Goal: Transaction & Acquisition: Purchase product/service

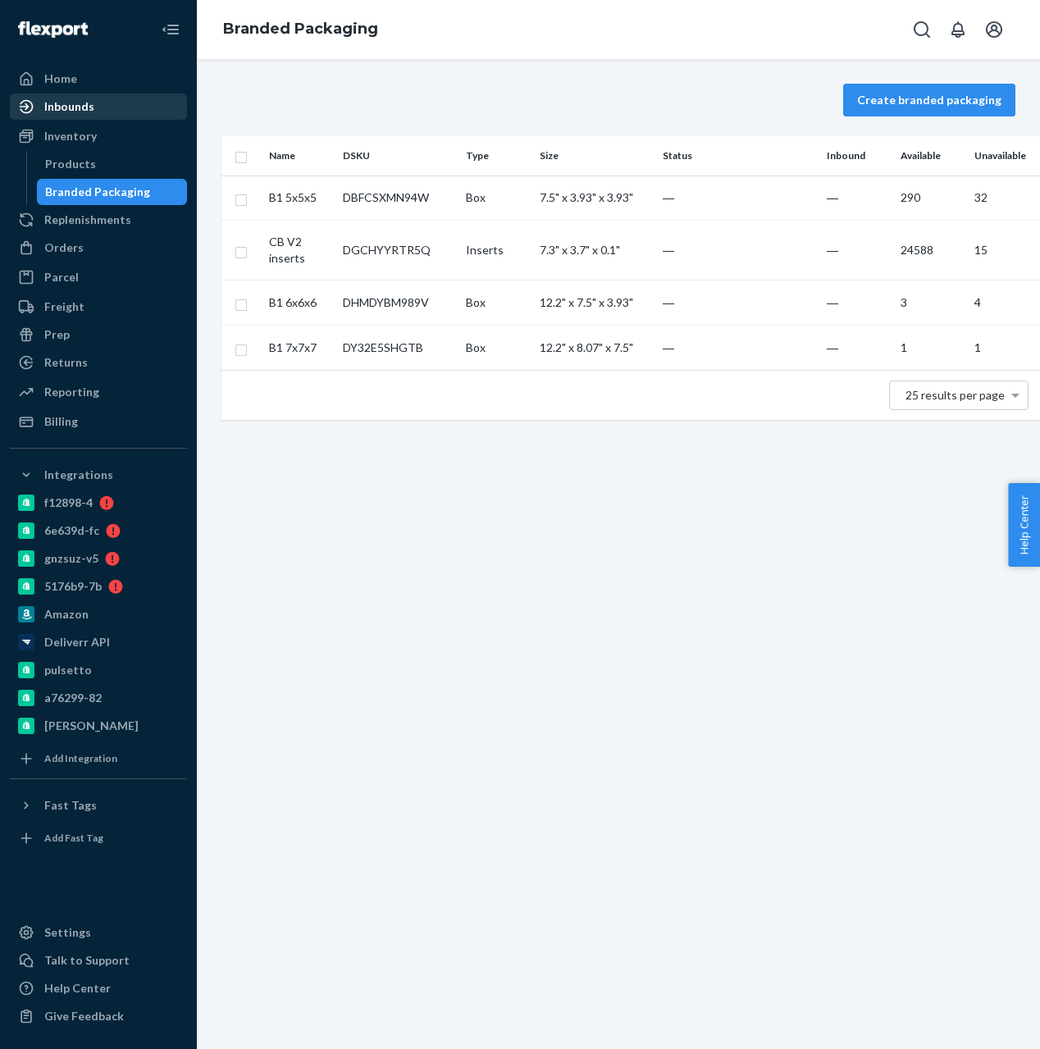
click at [85, 98] on div "Inbounds" at bounding box center [69, 106] width 50 height 16
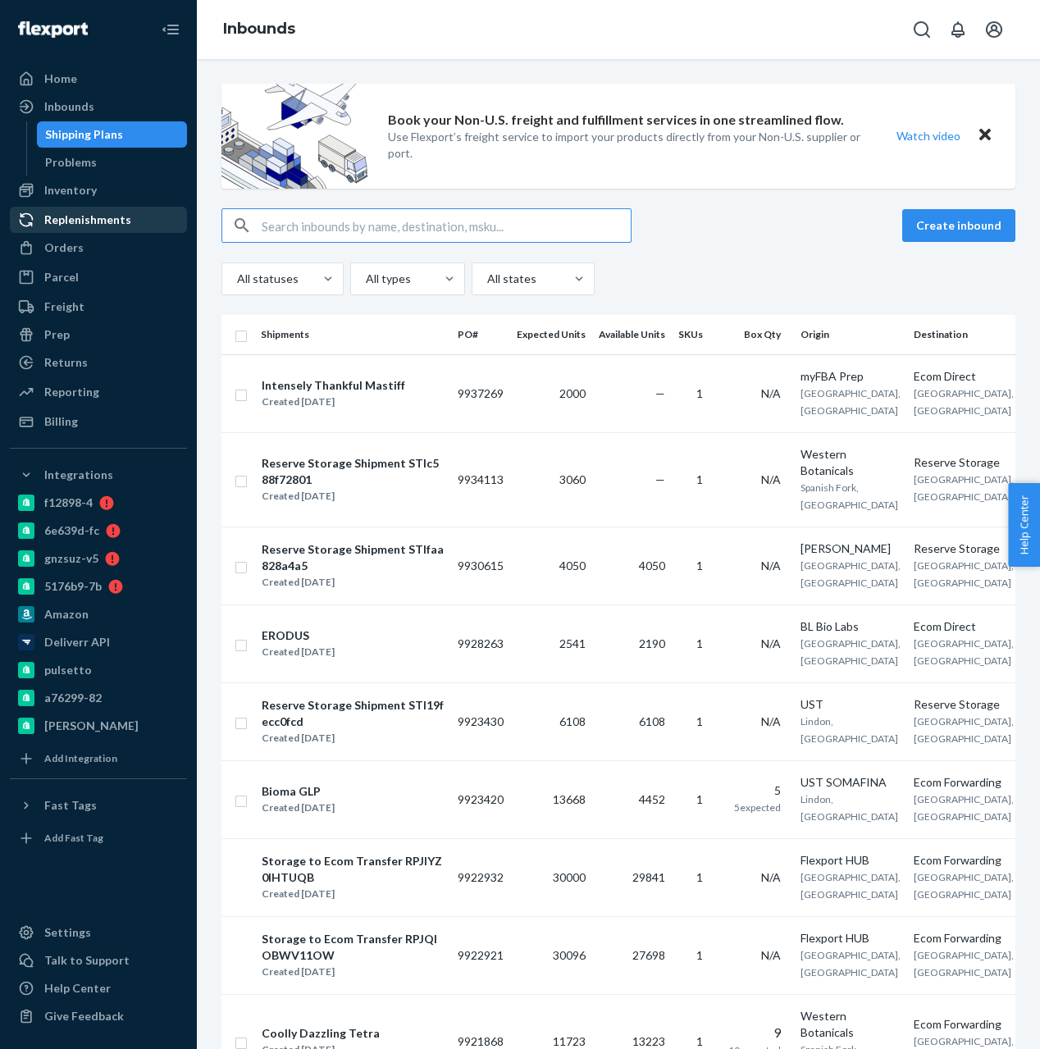
click at [106, 230] on div "Replenishments" at bounding box center [98, 219] width 174 height 23
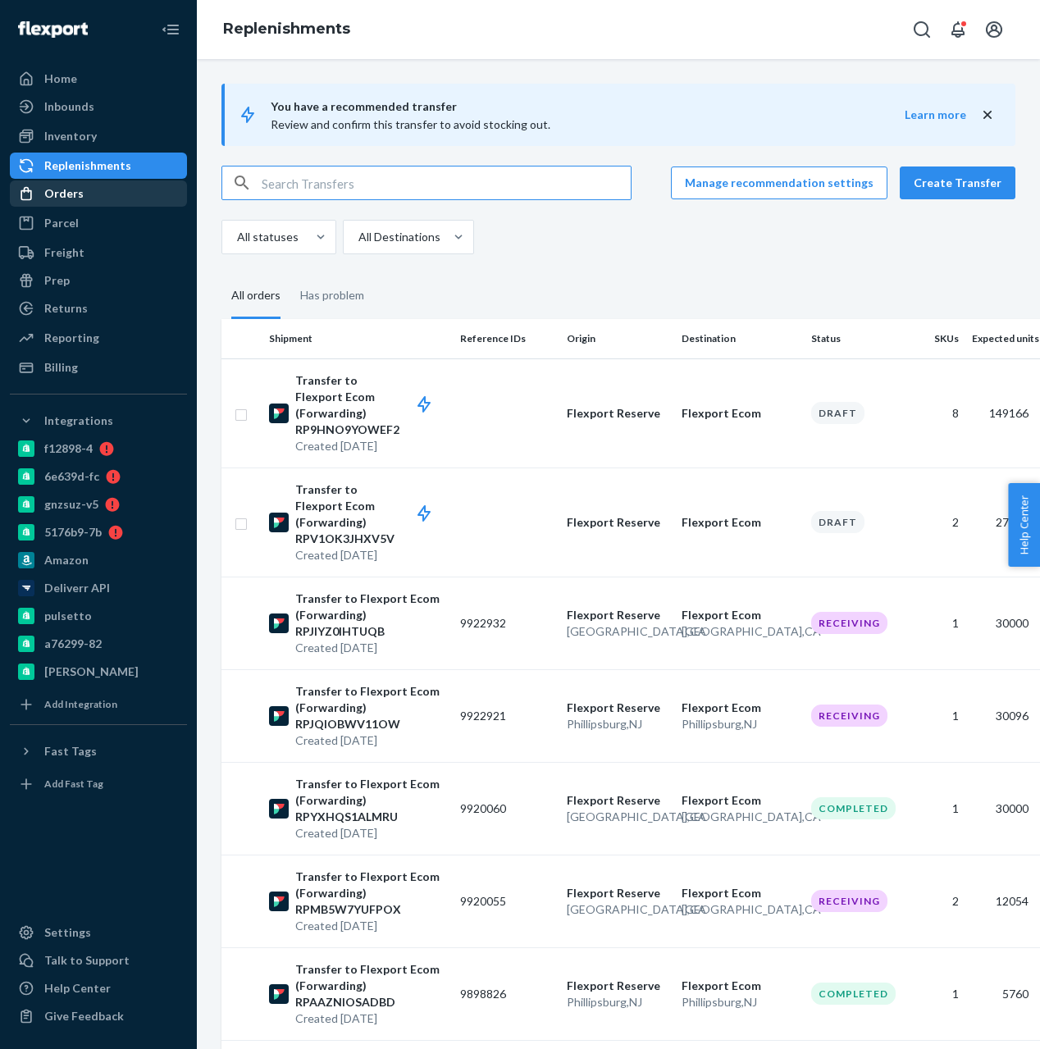
click at [101, 195] on div "Orders" at bounding box center [98, 193] width 174 height 23
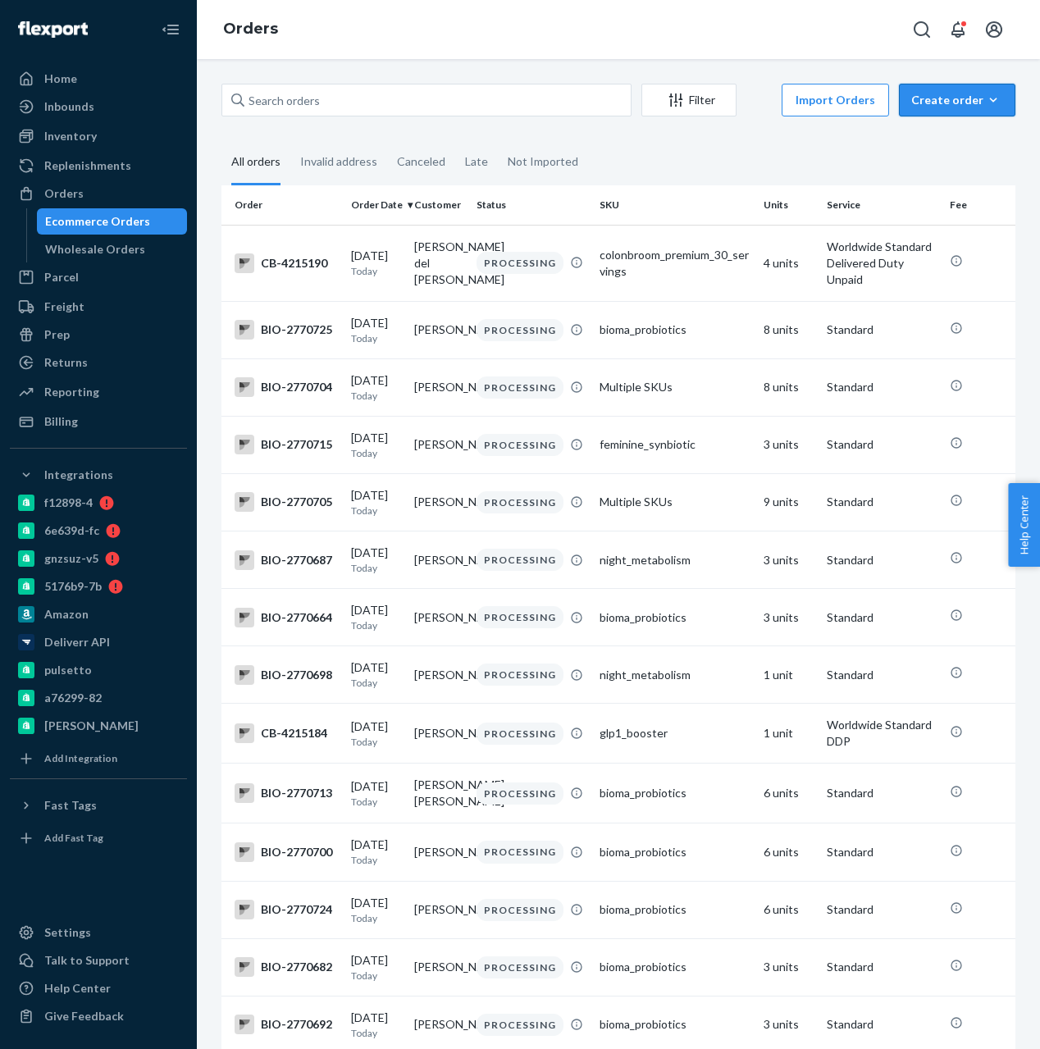
click at [942, 108] on button "Create order Ecommerce order Removal order" at bounding box center [957, 100] width 116 height 33
click at [938, 144] on span "Ecommerce order" at bounding box center [967, 139] width 102 height 11
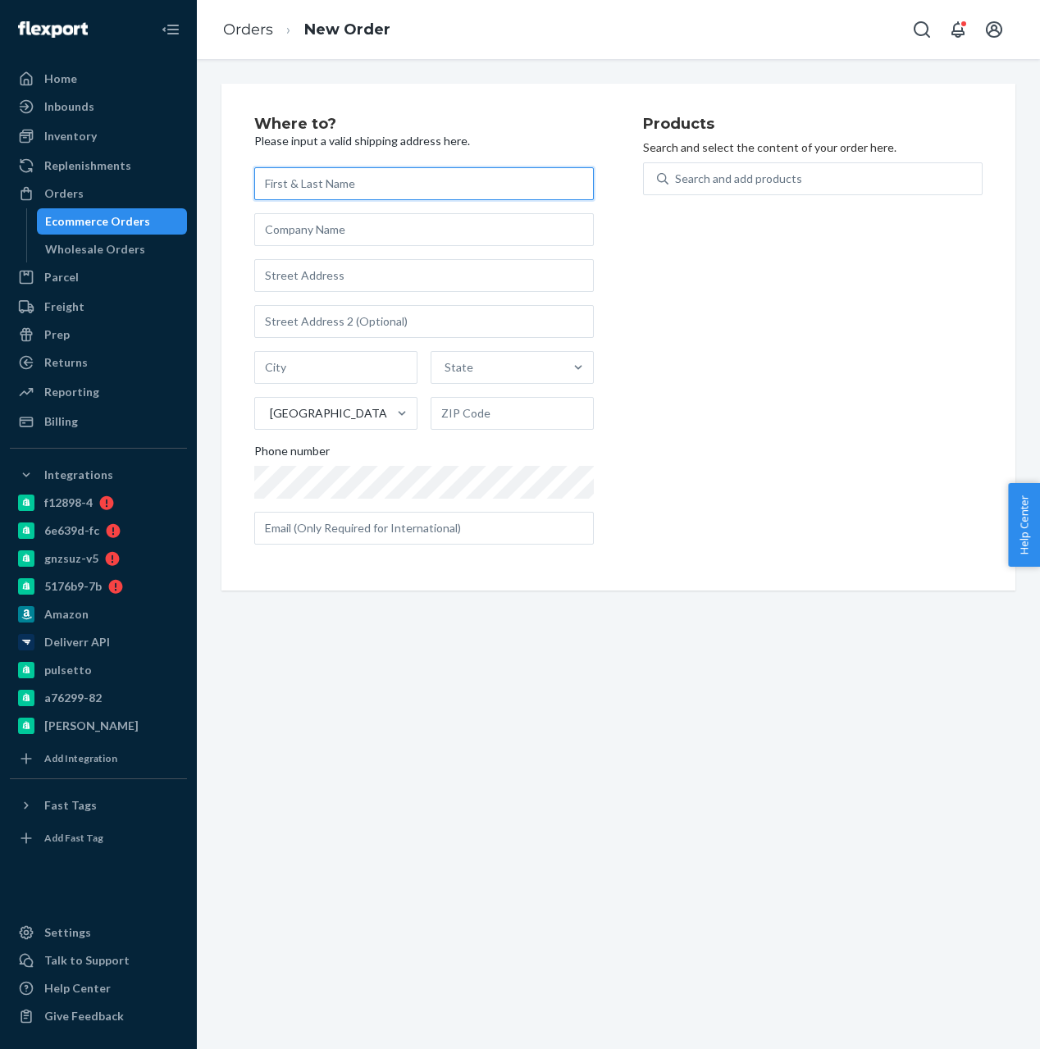
click at [304, 184] on input "text" at bounding box center [423, 183] width 339 height 33
paste input "[PERSON_NAME]"
type input "[PERSON_NAME]"
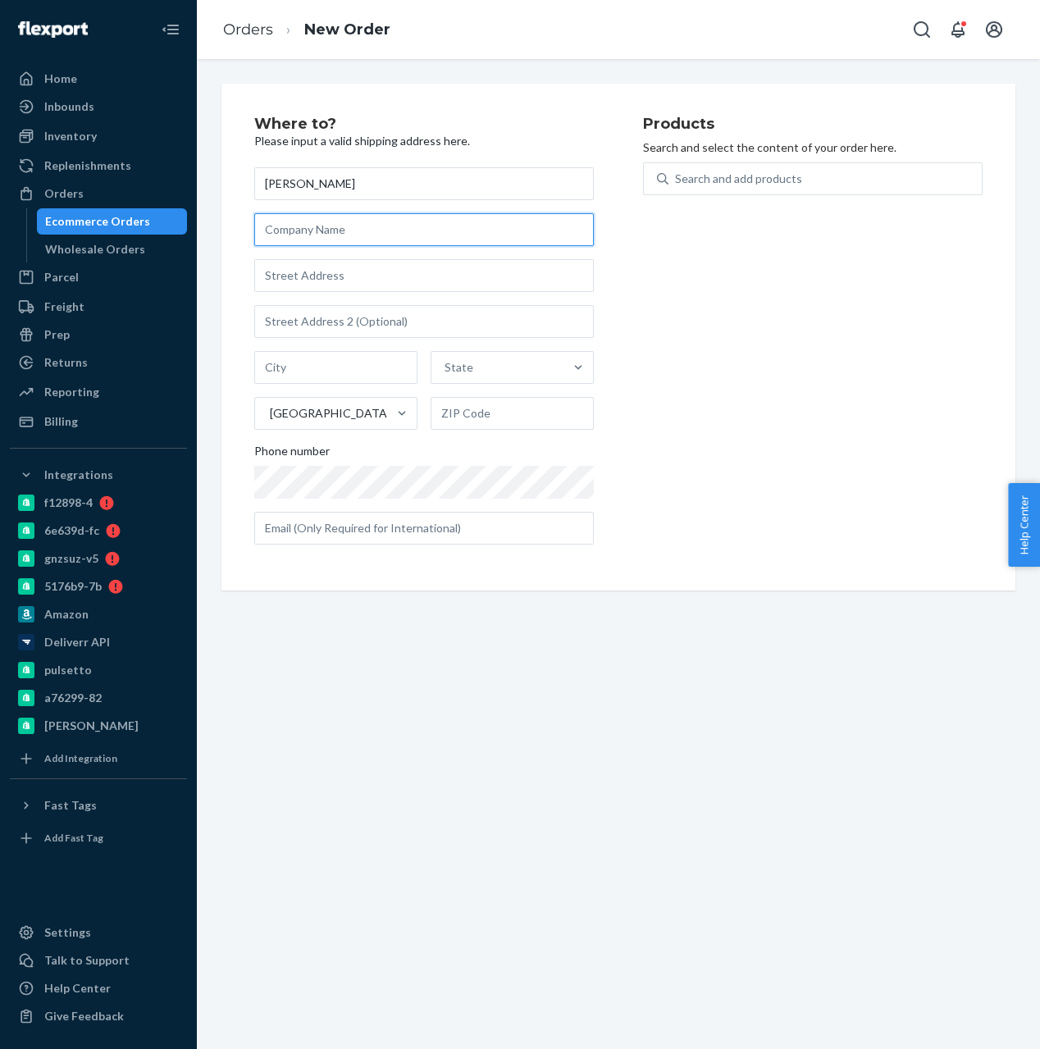
click at [307, 216] on input "text" at bounding box center [423, 229] width 339 height 33
paste input "Pharmvista Gummy LLC"
type input "Pharmvista Gummy LLC"
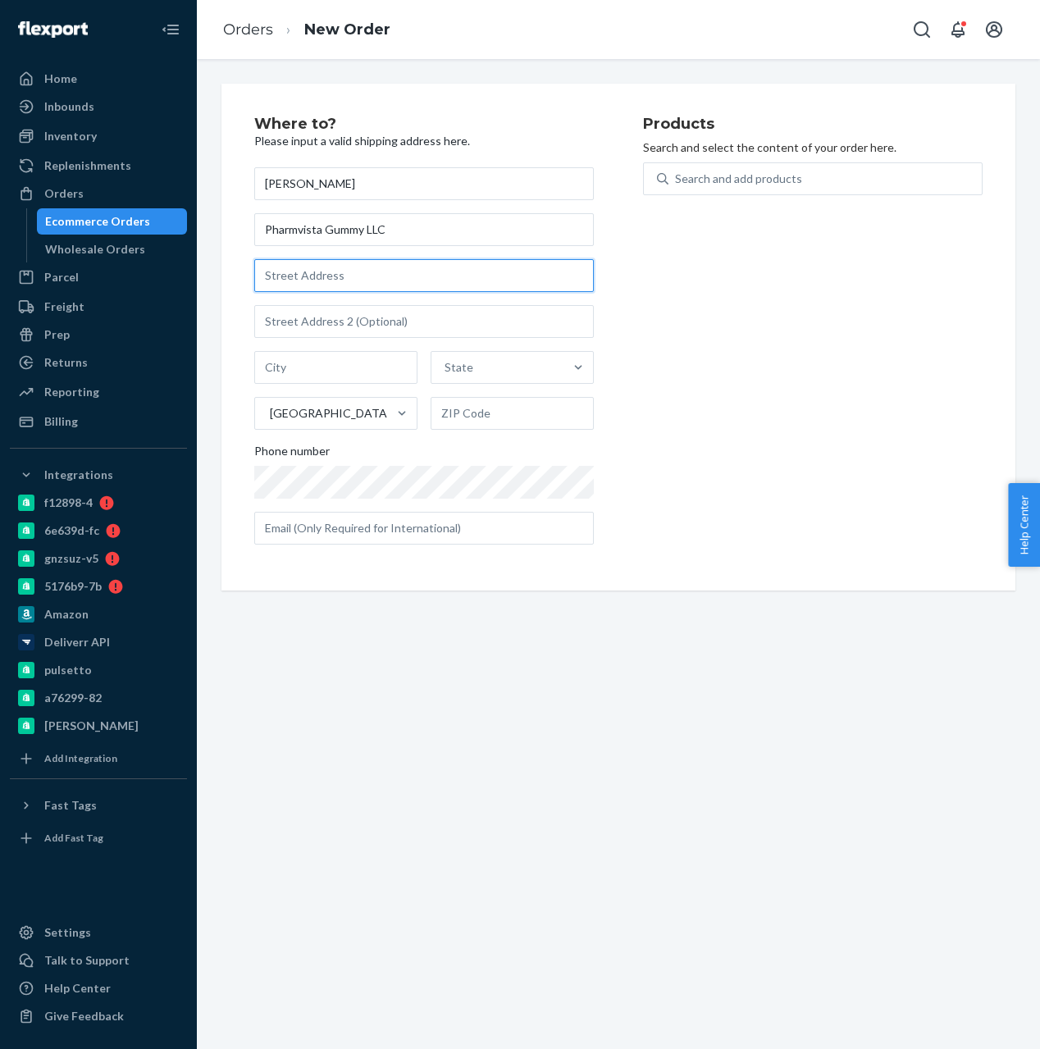
click at [285, 271] on input "text" at bounding box center [423, 275] width 339 height 33
paste input "[STREET_ADDRESS]"
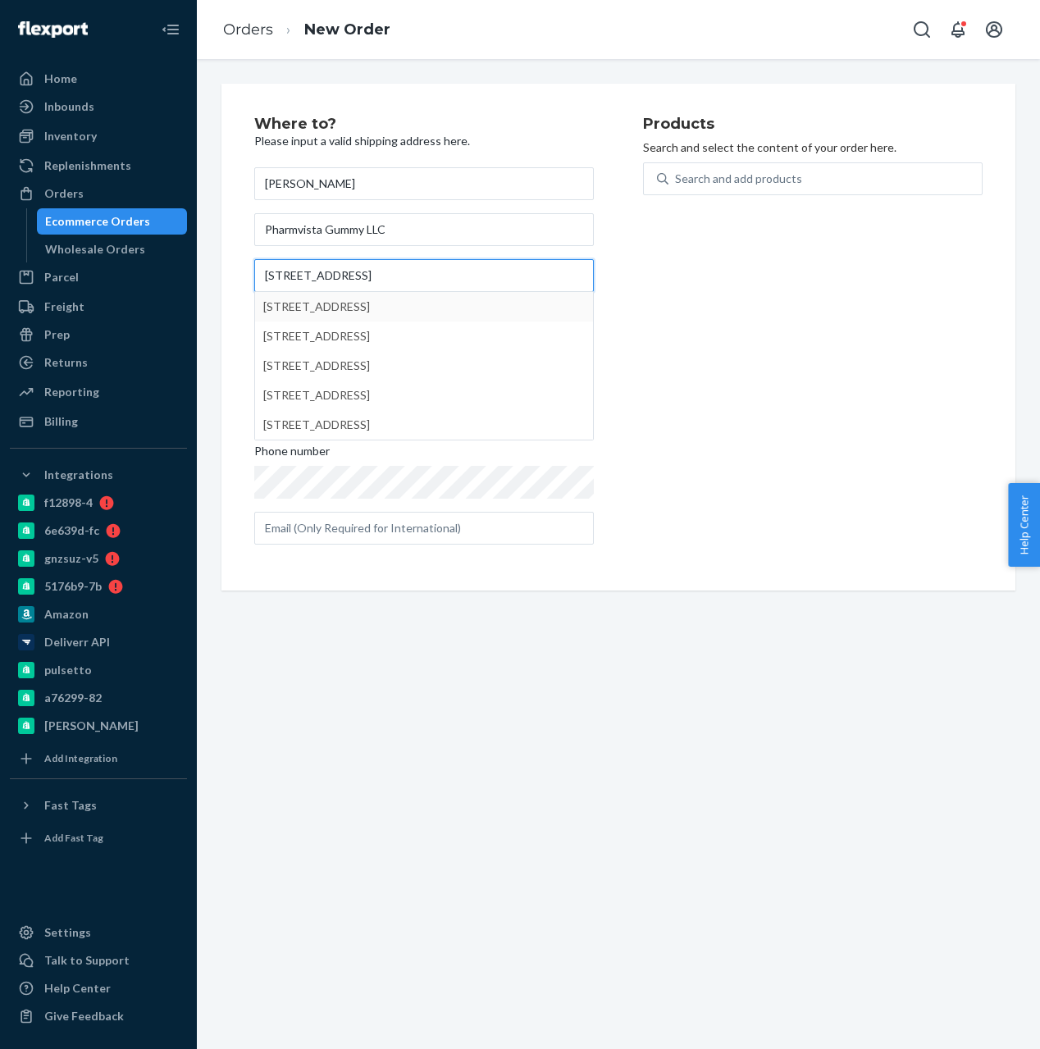
click at [0, 1049] on com-1password-button at bounding box center [0, 1049] width 0 height 0
type input "[STREET_ADDRESS]"
click at [705, 368] on div "Products Search and select the content of your order here. Search and add produ…" at bounding box center [812, 336] width 339 height 441
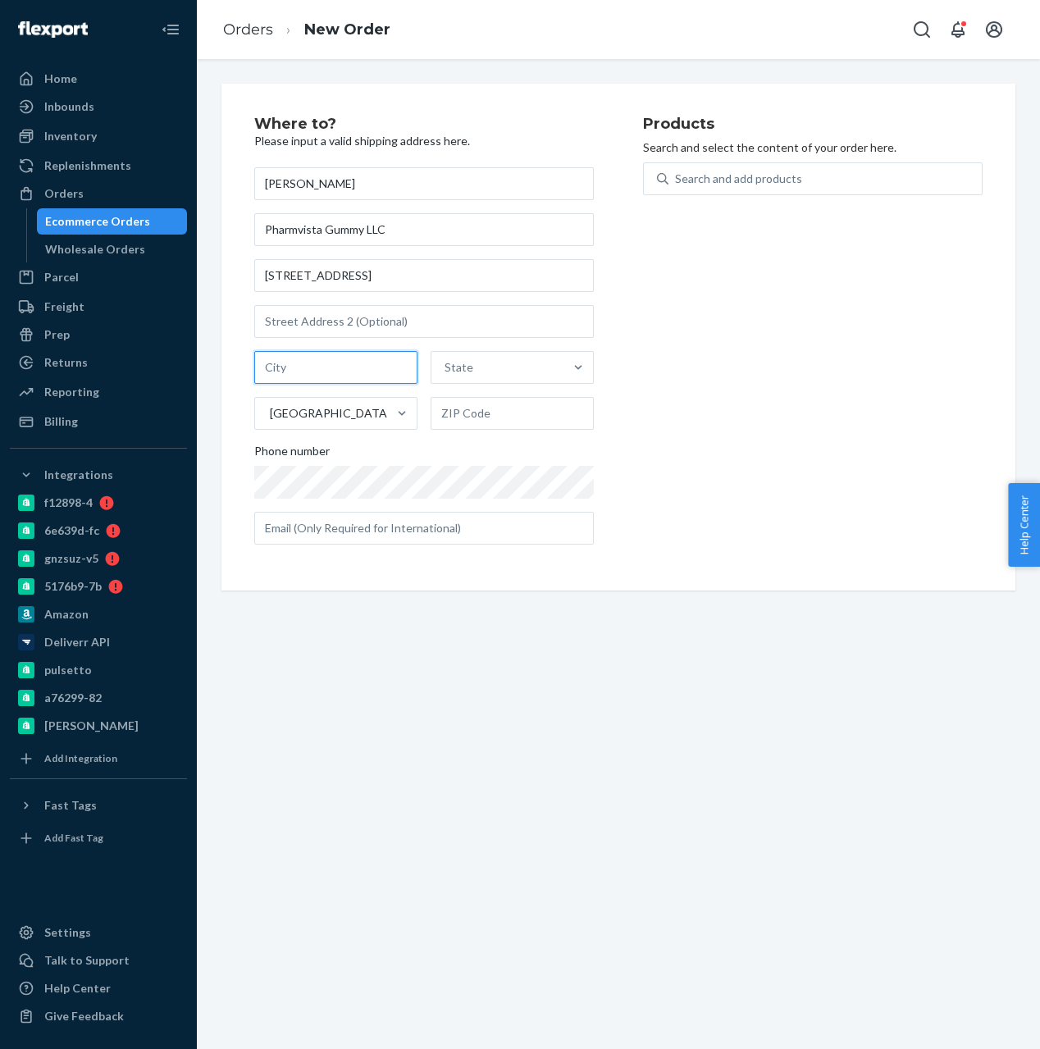
click at [340, 366] on input "text" at bounding box center [335, 367] width 163 height 33
paste input "[GEOGRAPHIC_DATA]"
click at [357, 369] on input "[GEOGRAPHIC_DATA]" at bounding box center [335, 367] width 163 height 33
type input "[GEOGRAPHIC_DATA]"
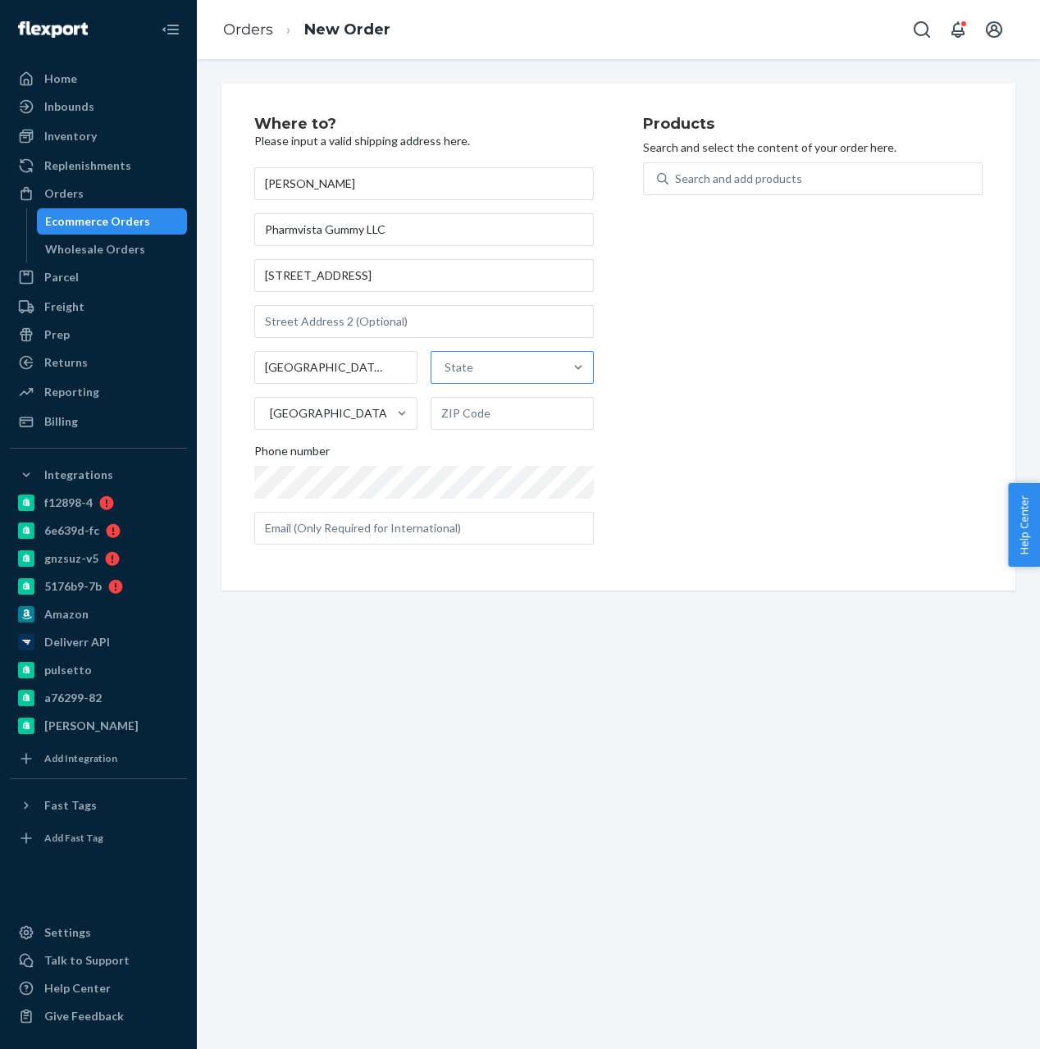
click at [524, 369] on div "State" at bounding box center [497, 367] width 132 height 33
click at [446, 369] on input "State" at bounding box center [445, 367] width 2 height 16
type input "nj"
click at [498, 387] on div "[US_STATE]" at bounding box center [510, 406] width 168 height 39
click at [451, 375] on input "nj" at bounding box center [445, 367] width 11 height 16
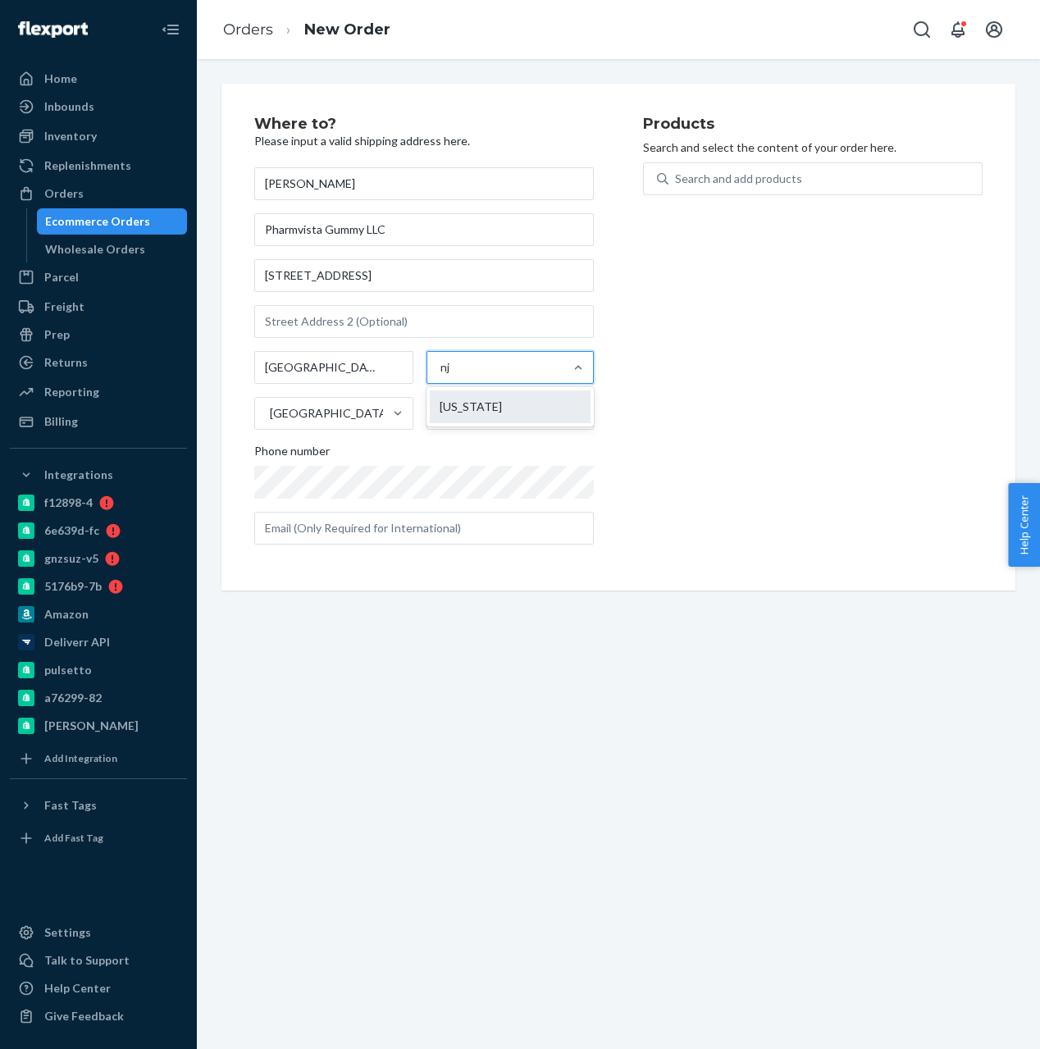
click at [496, 401] on div "[US_STATE]" at bounding box center [511, 406] width 162 height 33
click at [451, 375] on input "nj" at bounding box center [445, 367] width 11 height 16
click at [490, 404] on input "text" at bounding box center [511, 413] width 163 height 33
paste input "07936"
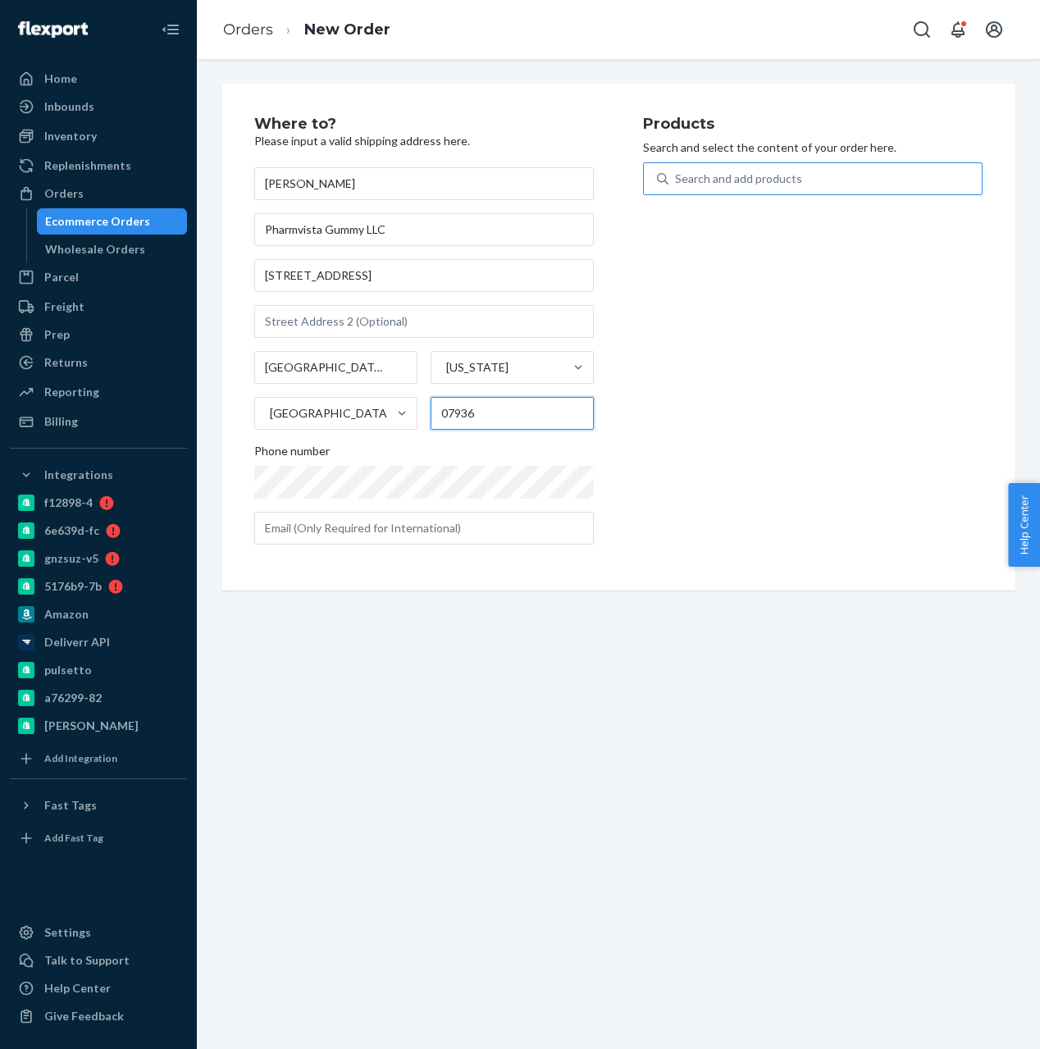
type input "07936"
click at [819, 166] on div "Search and add products" at bounding box center [824, 179] width 313 height 30
click at [676, 171] on input "Search and add products" at bounding box center [676, 179] width 2 height 16
type input "apple"
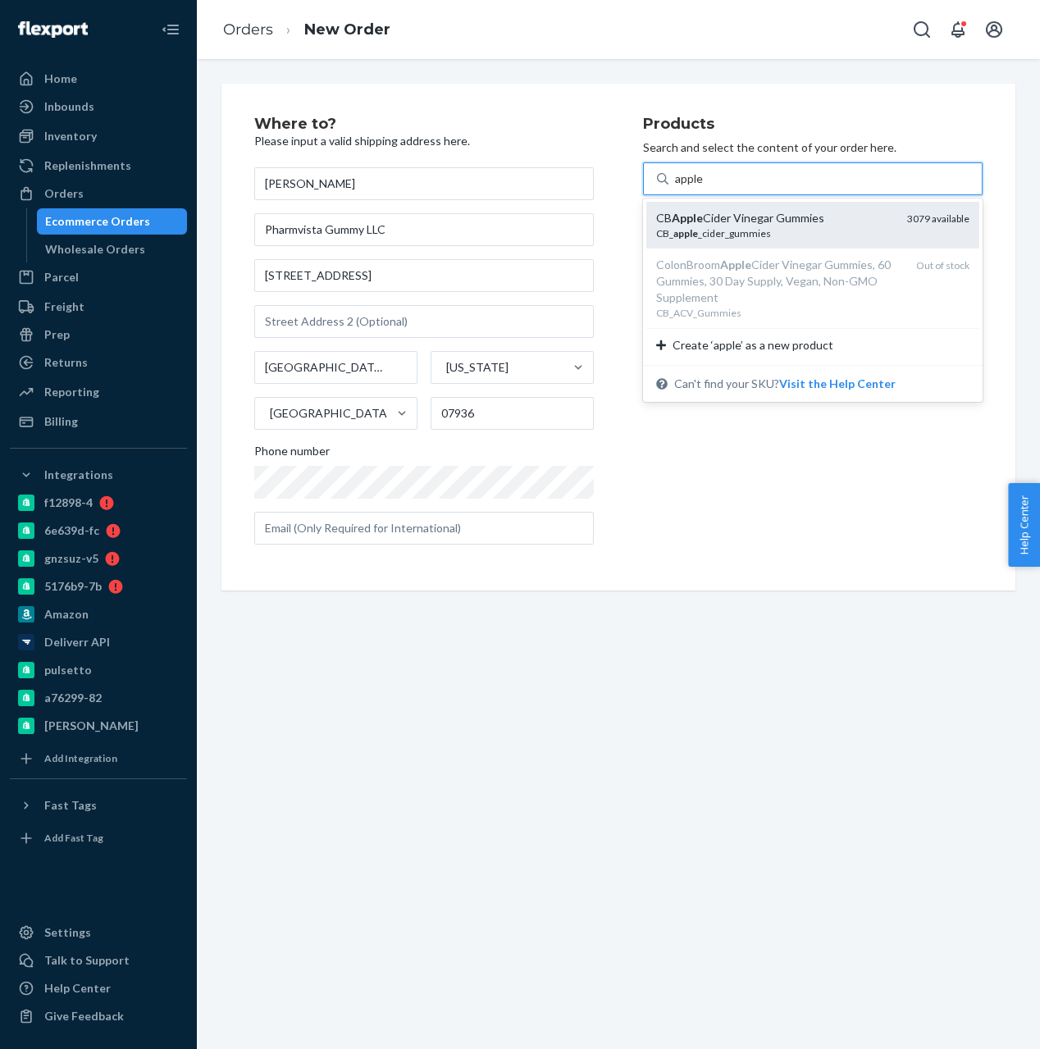
click at [818, 204] on div "CB Apple Cider Vinegar Gummies CB_ apple _cider_gummies 3079 available" at bounding box center [812, 225] width 333 height 47
click at [703, 187] on input "apple" at bounding box center [689, 179] width 29 height 16
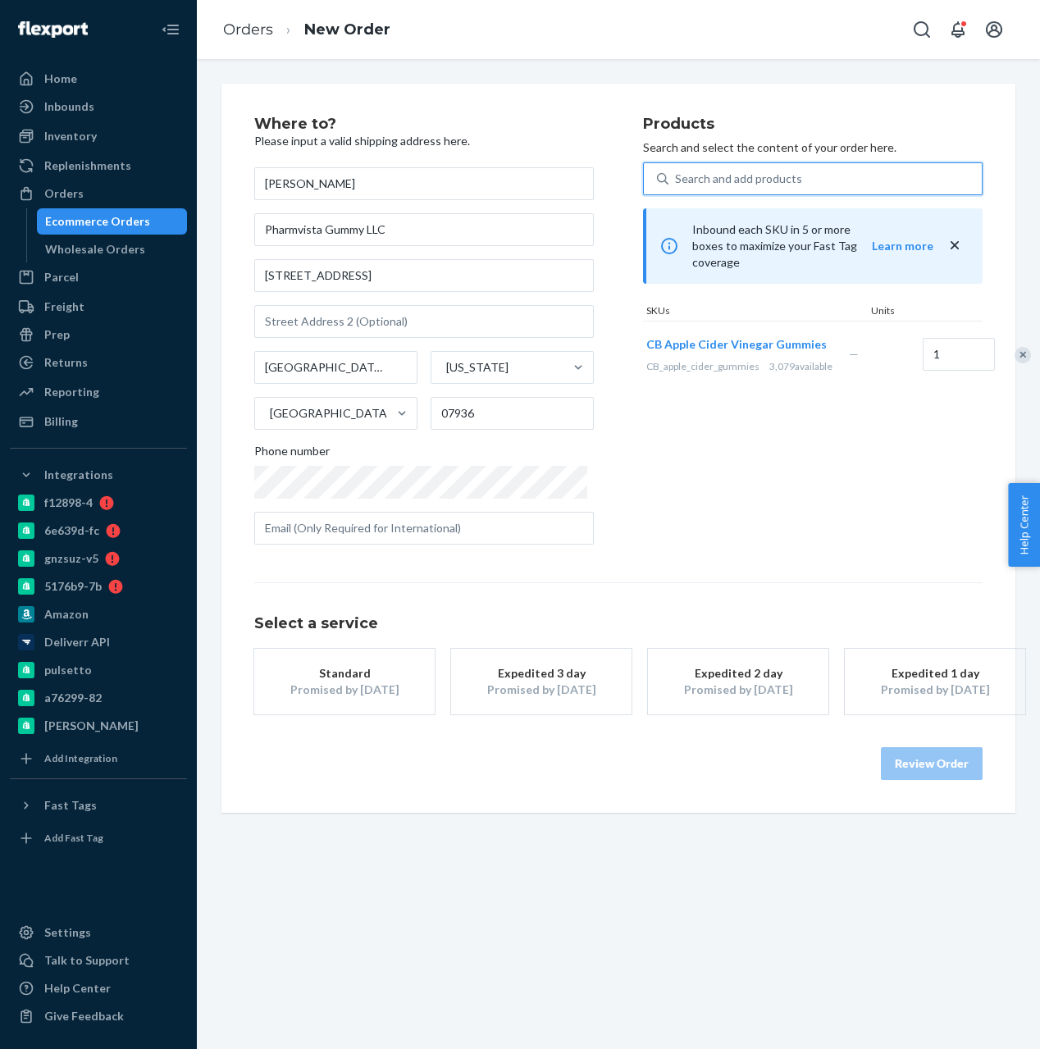
click at [671, 685] on button "Expedited 2 day Promised by [DATE]" at bounding box center [738, 682] width 180 height 66
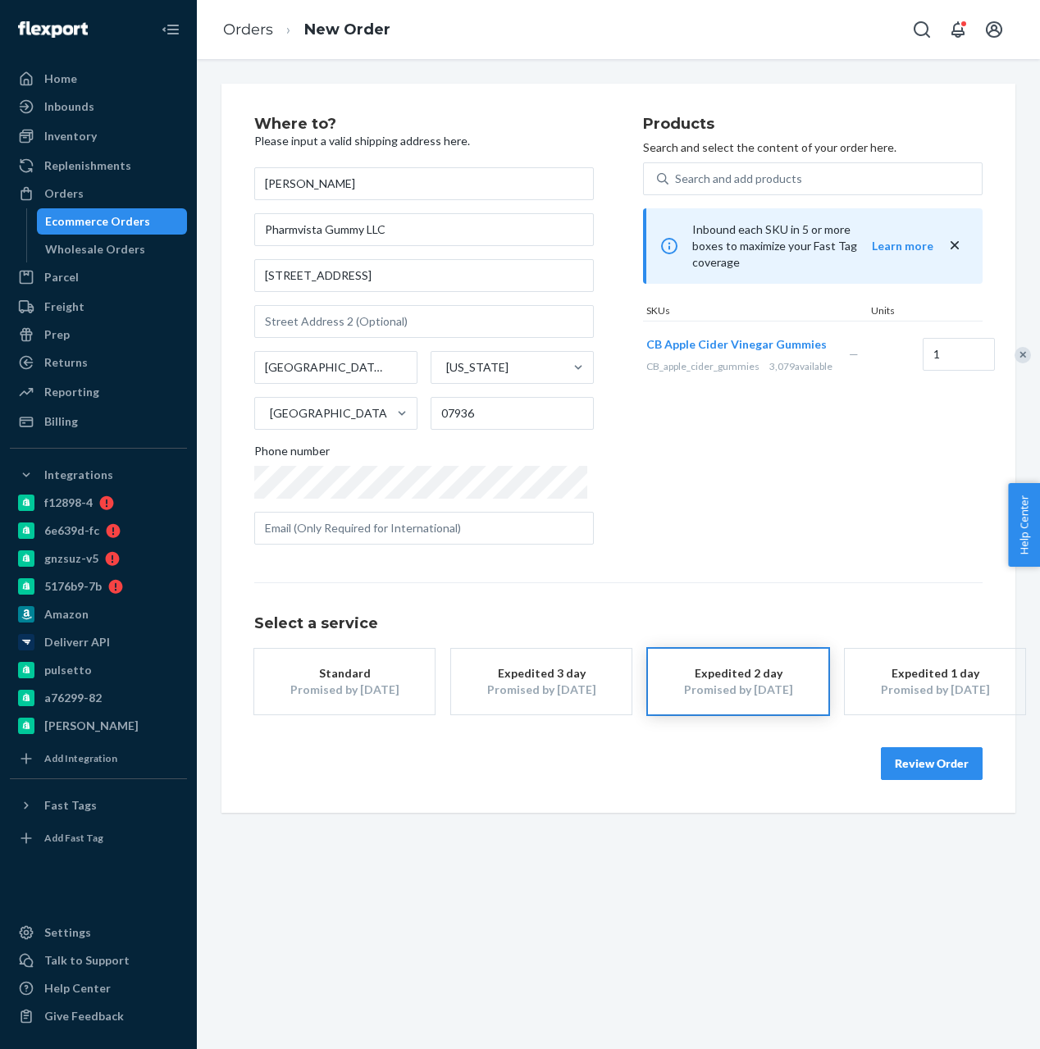
click at [960, 771] on button "Review Order" at bounding box center [932, 763] width 102 height 33
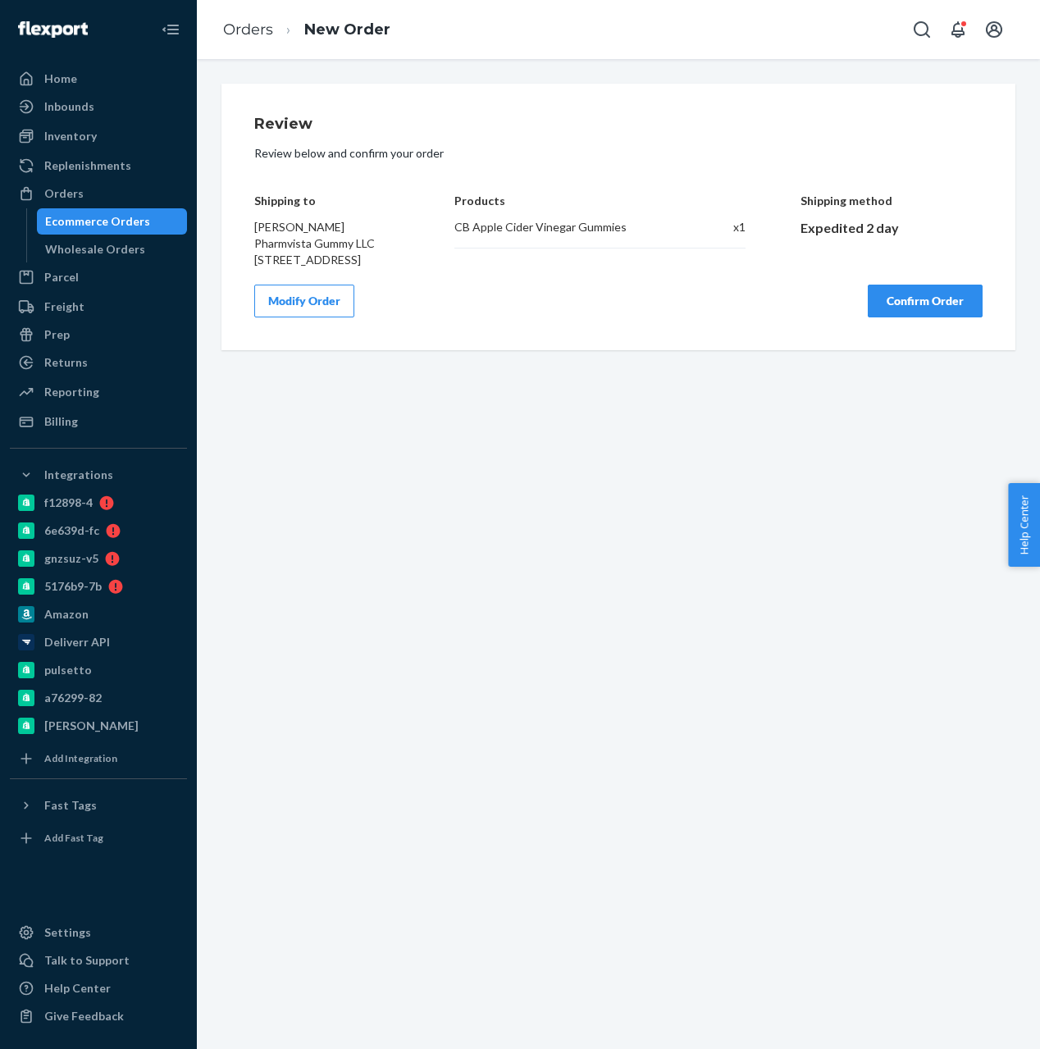
click at [927, 311] on button "Confirm Order" at bounding box center [924, 300] width 115 height 33
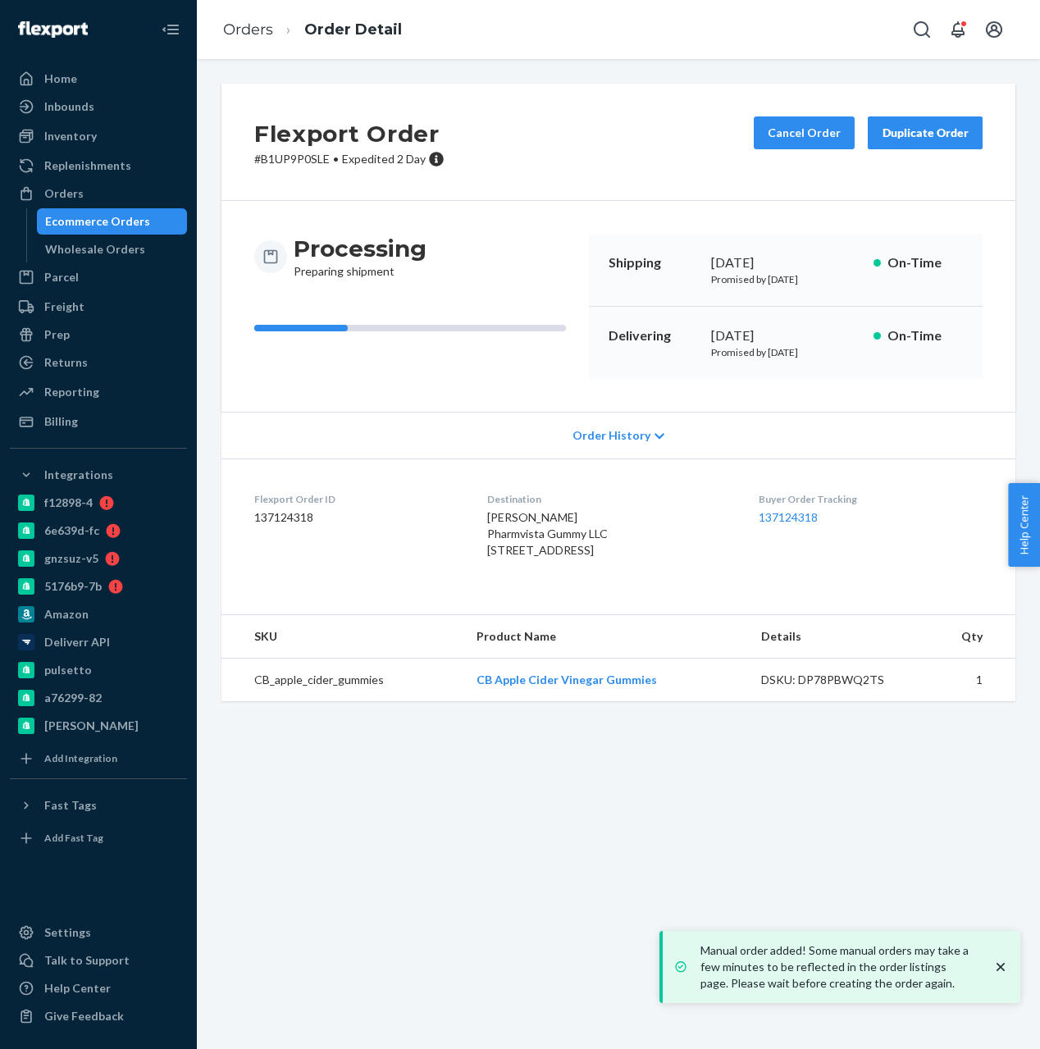
click at [918, 122] on button "Duplicate Order" at bounding box center [924, 132] width 115 height 33
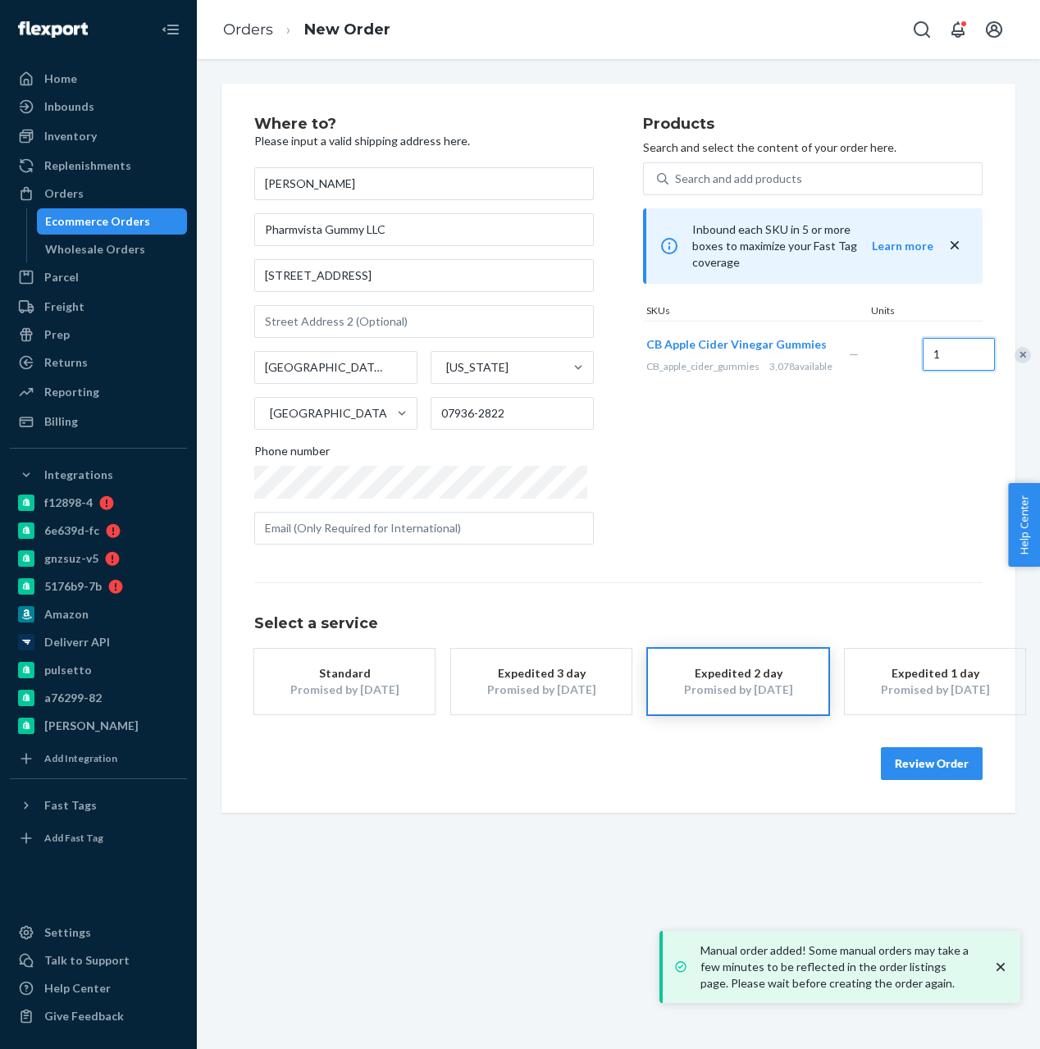
click at [922, 362] on input "1" at bounding box center [958, 354] width 72 height 33
type input "2"
click at [916, 750] on button "Review Order" at bounding box center [932, 763] width 102 height 33
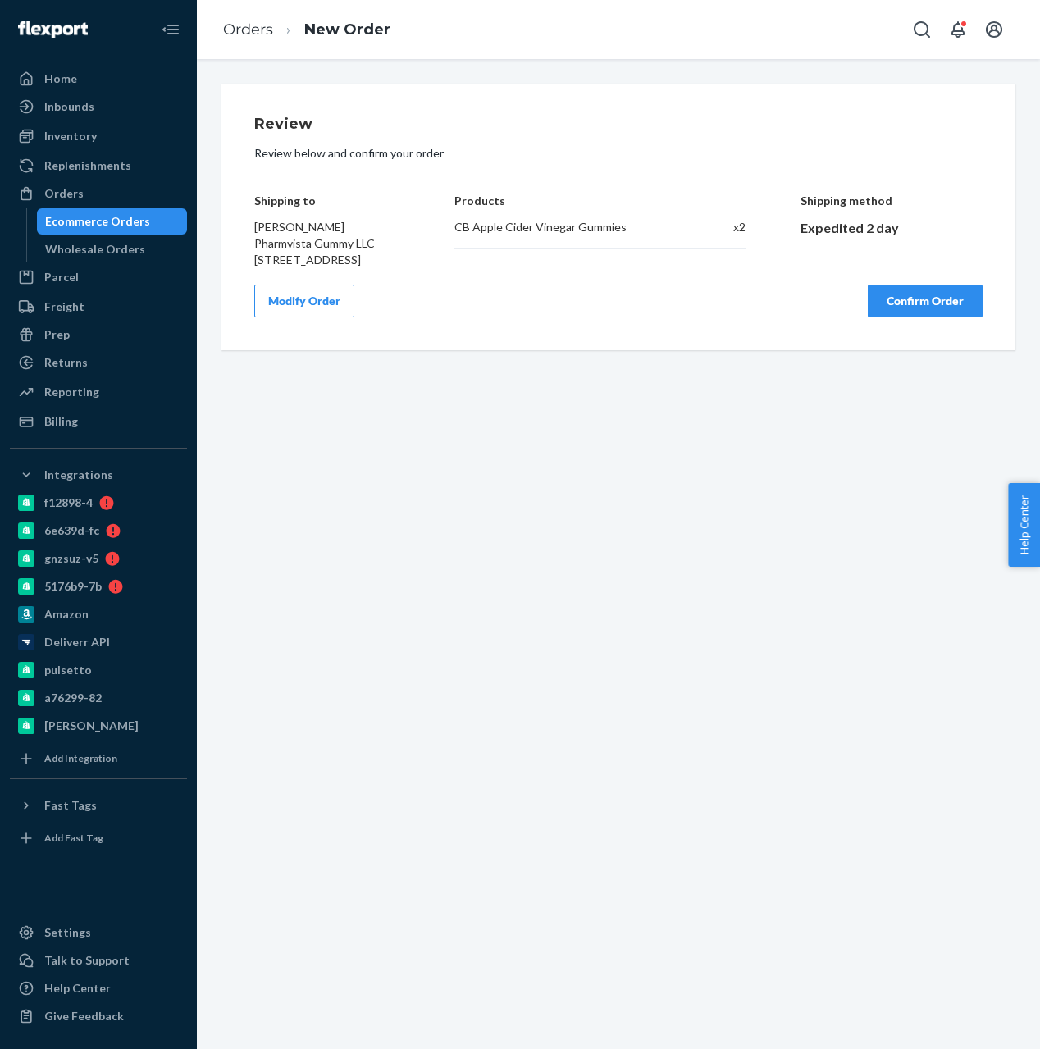
click at [899, 317] on button "Confirm Order" at bounding box center [924, 300] width 115 height 33
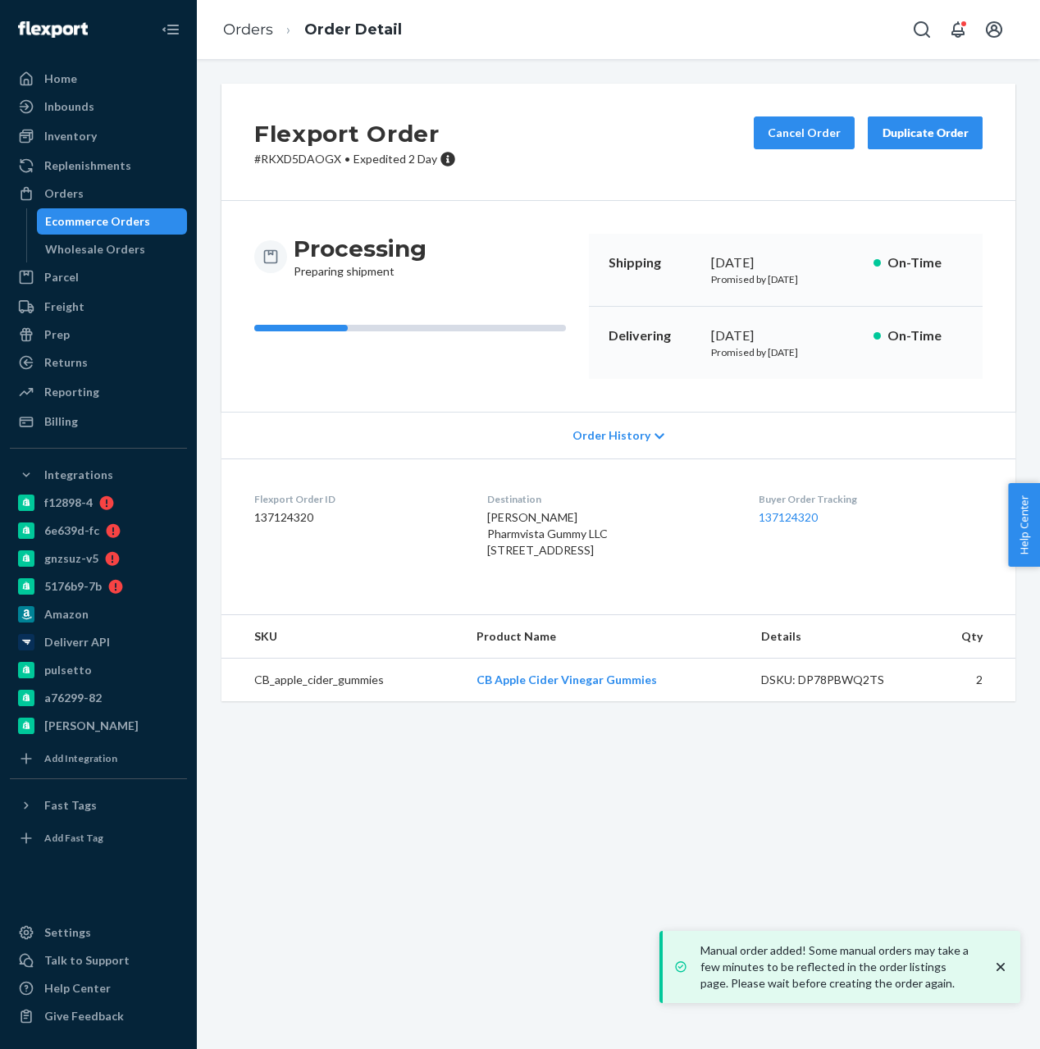
click at [98, 218] on div "Ecommerce Orders" at bounding box center [97, 221] width 105 height 16
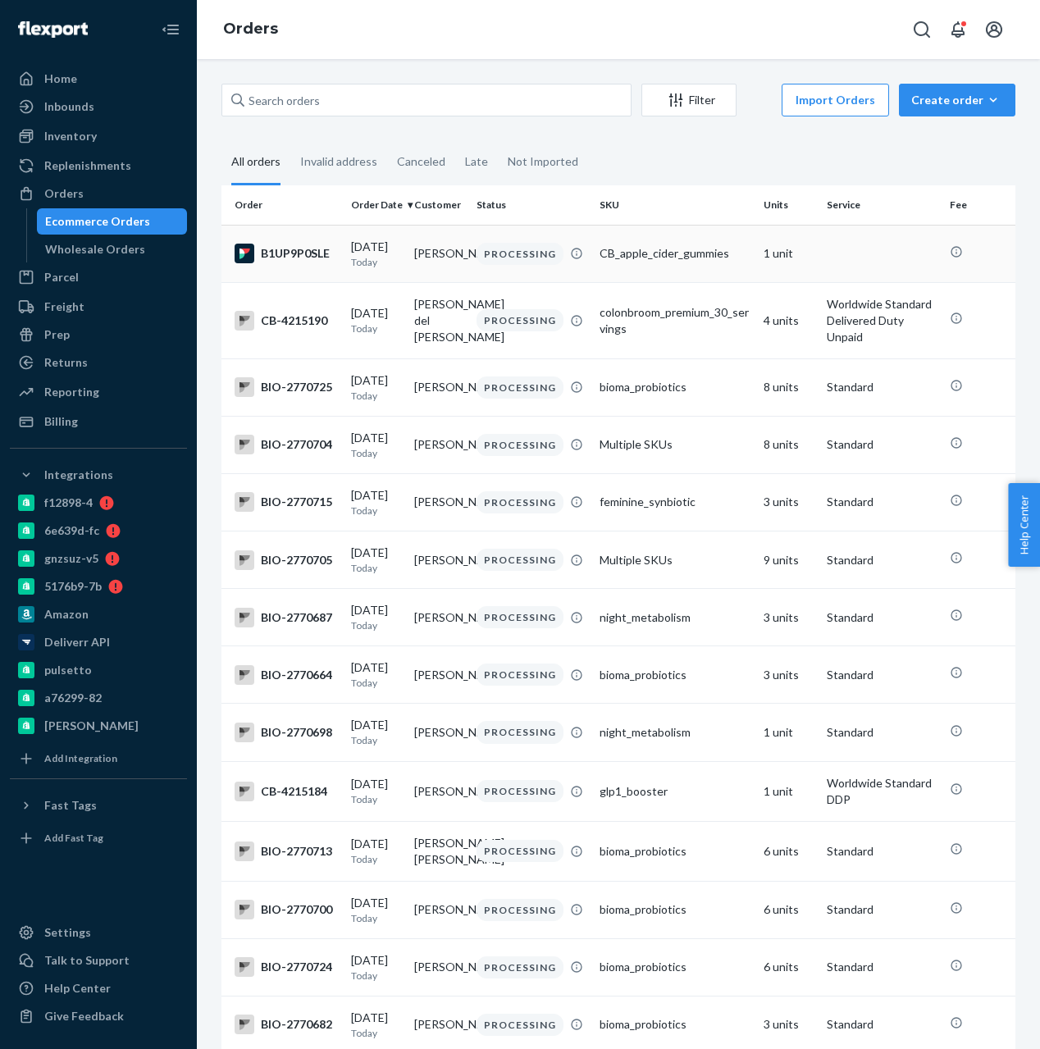
click at [332, 252] on div "B1UP9P0SLE" at bounding box center [285, 253] width 103 height 20
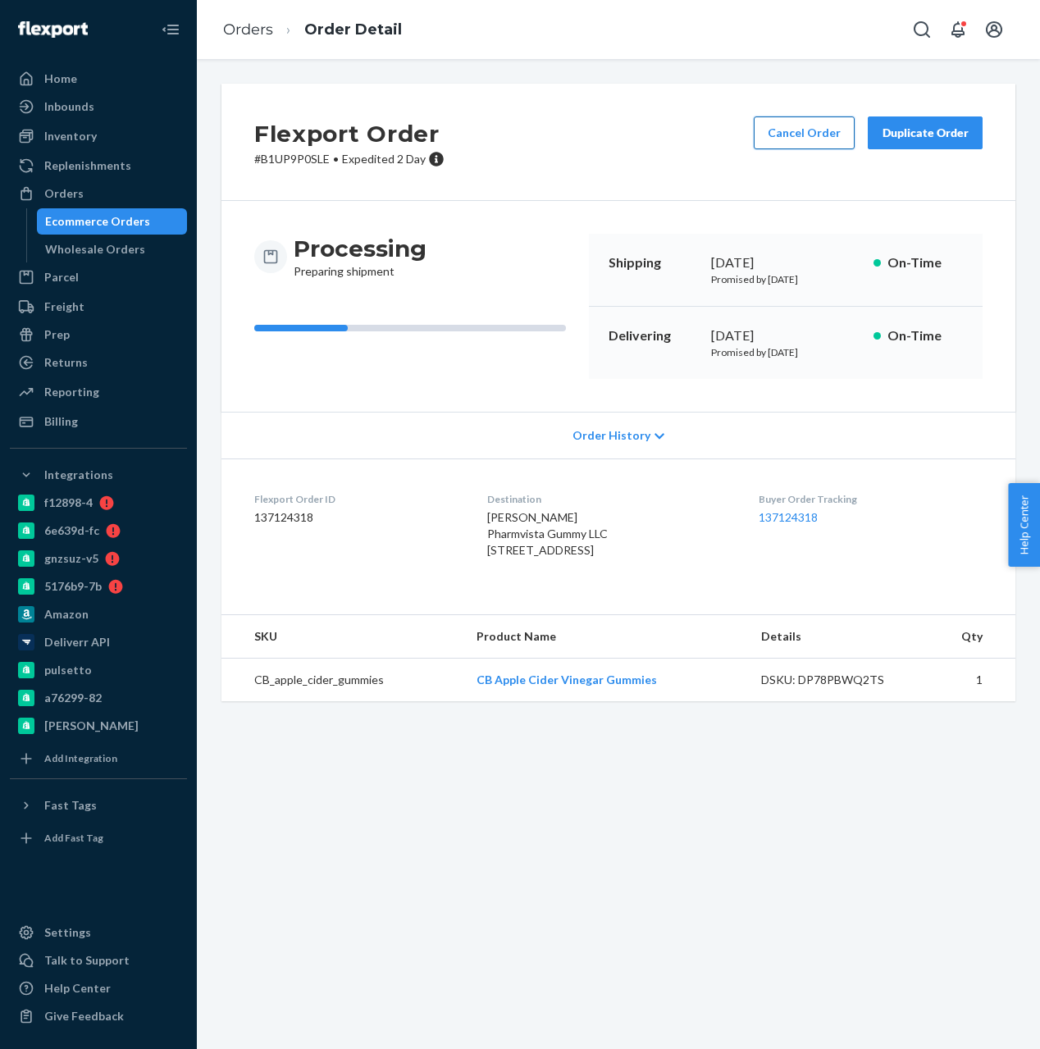
click at [806, 128] on button "Cancel Order" at bounding box center [803, 132] width 101 height 33
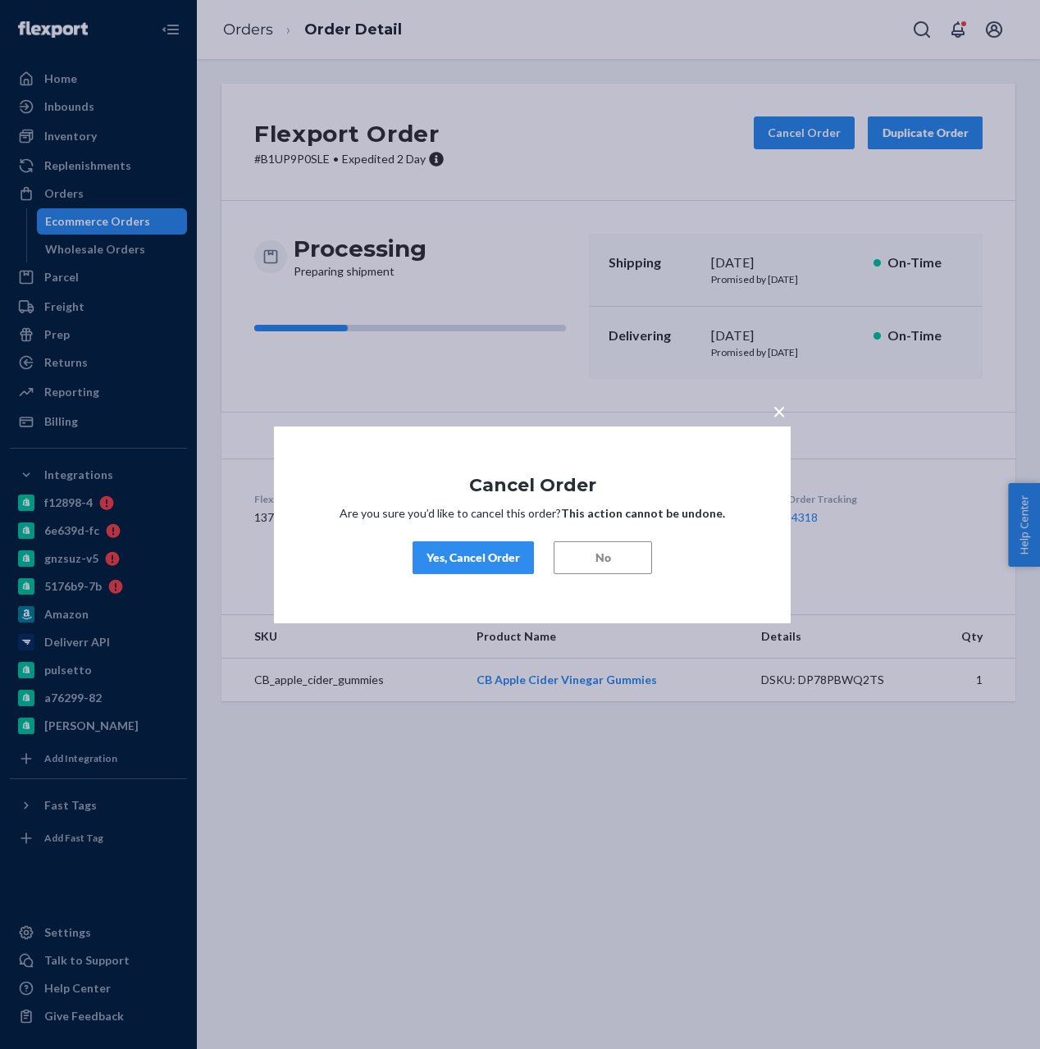
click at [515, 570] on button "Yes, Cancel Order" at bounding box center [472, 557] width 121 height 33
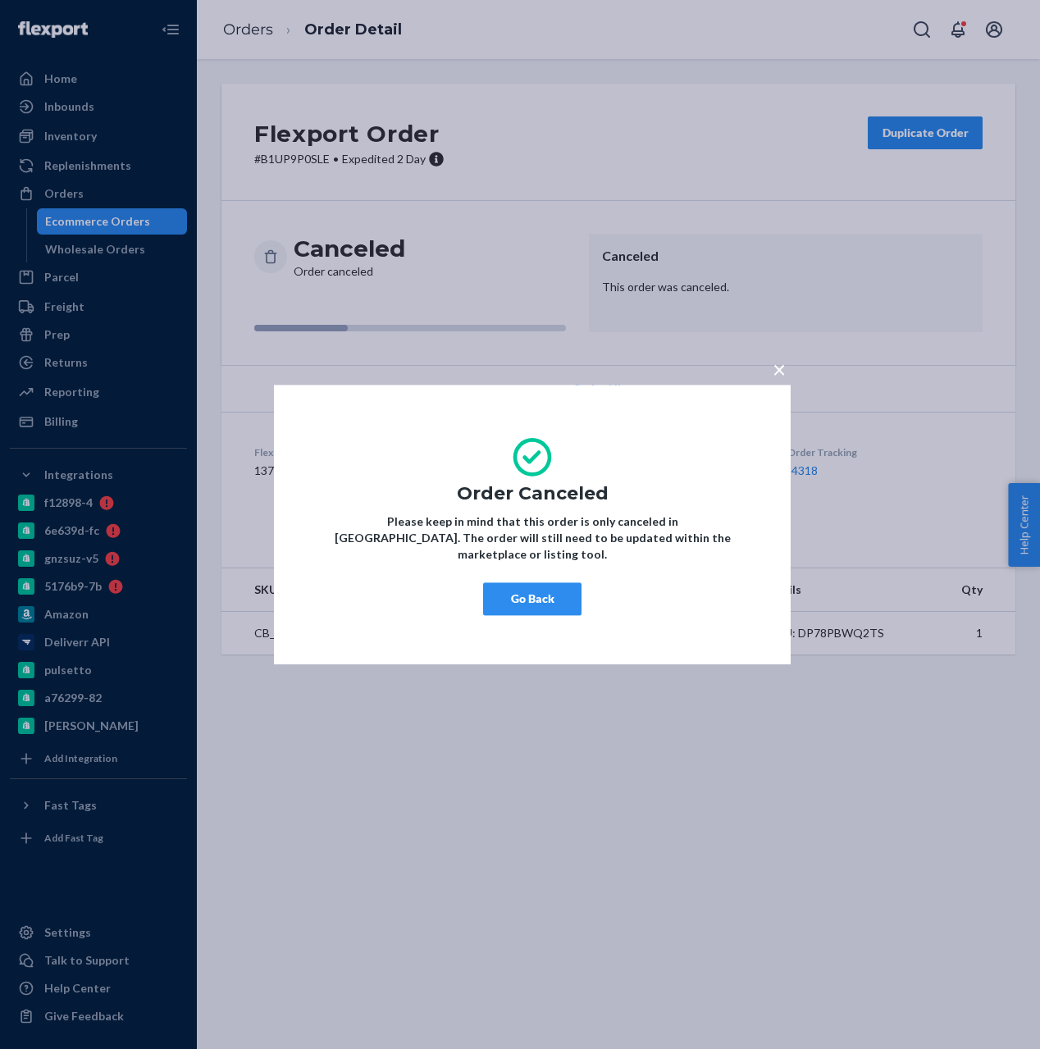
click at [501, 582] on button "Go Back" at bounding box center [532, 598] width 98 height 33
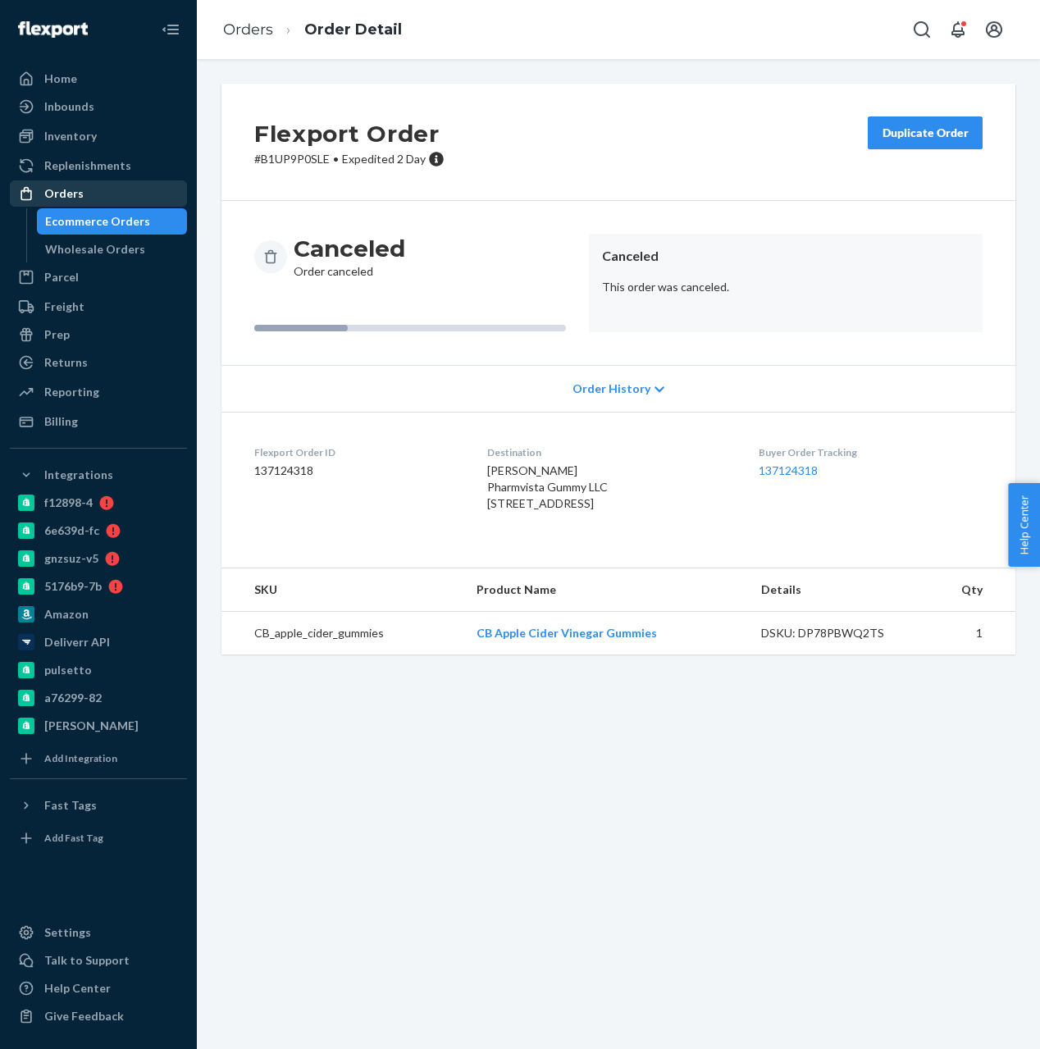
click at [72, 198] on div "Orders" at bounding box center [63, 193] width 39 height 16
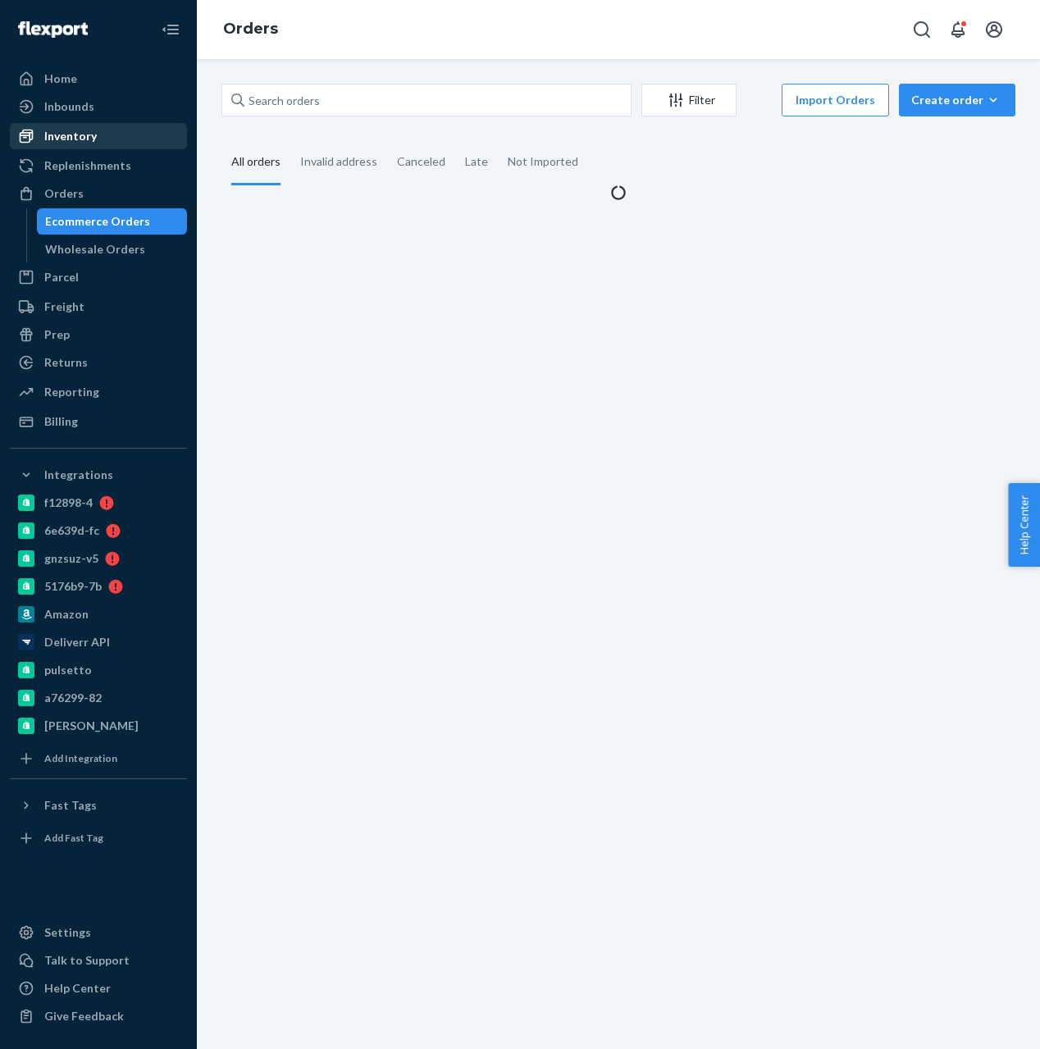
click at [84, 142] on div "Inventory" at bounding box center [70, 136] width 52 height 16
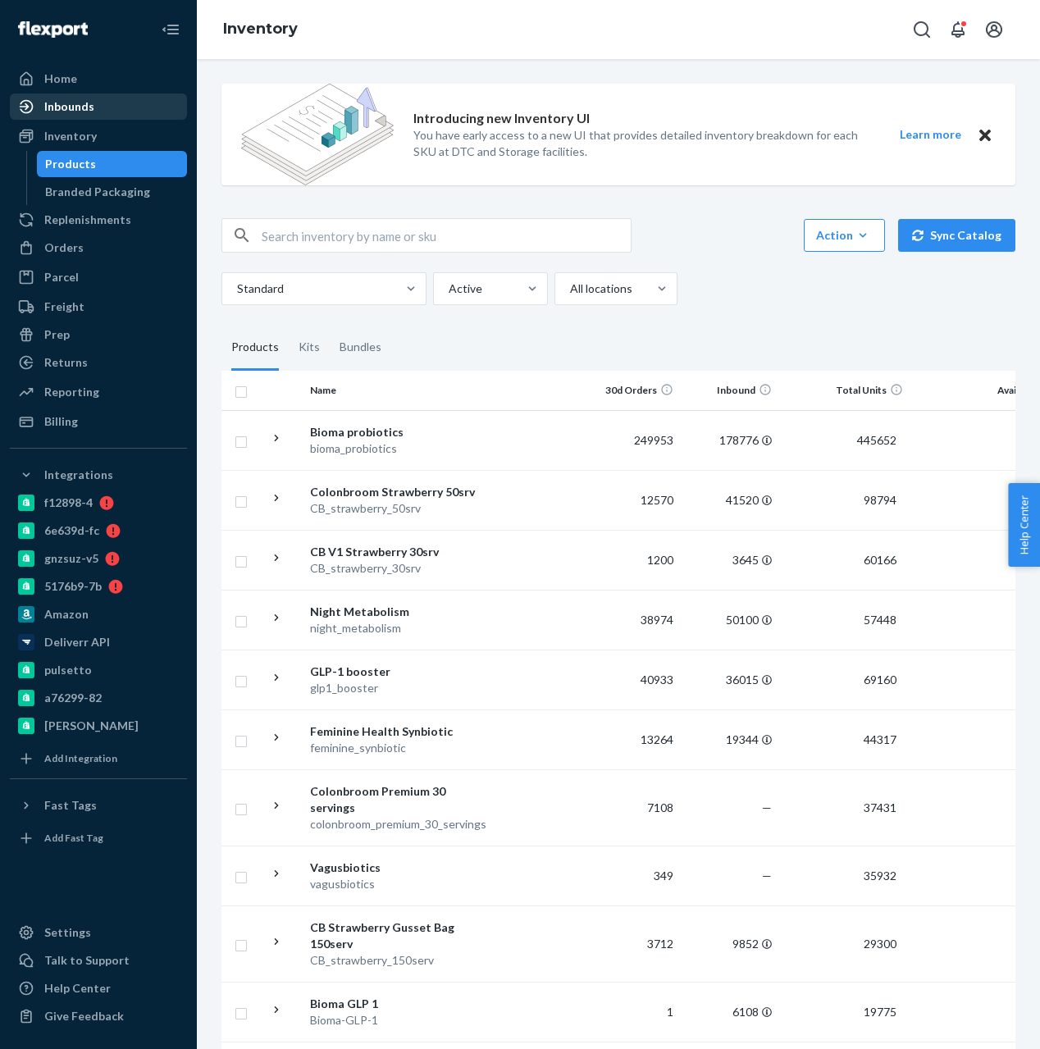
click at [100, 117] on div "Inbounds" at bounding box center [98, 106] width 174 height 23
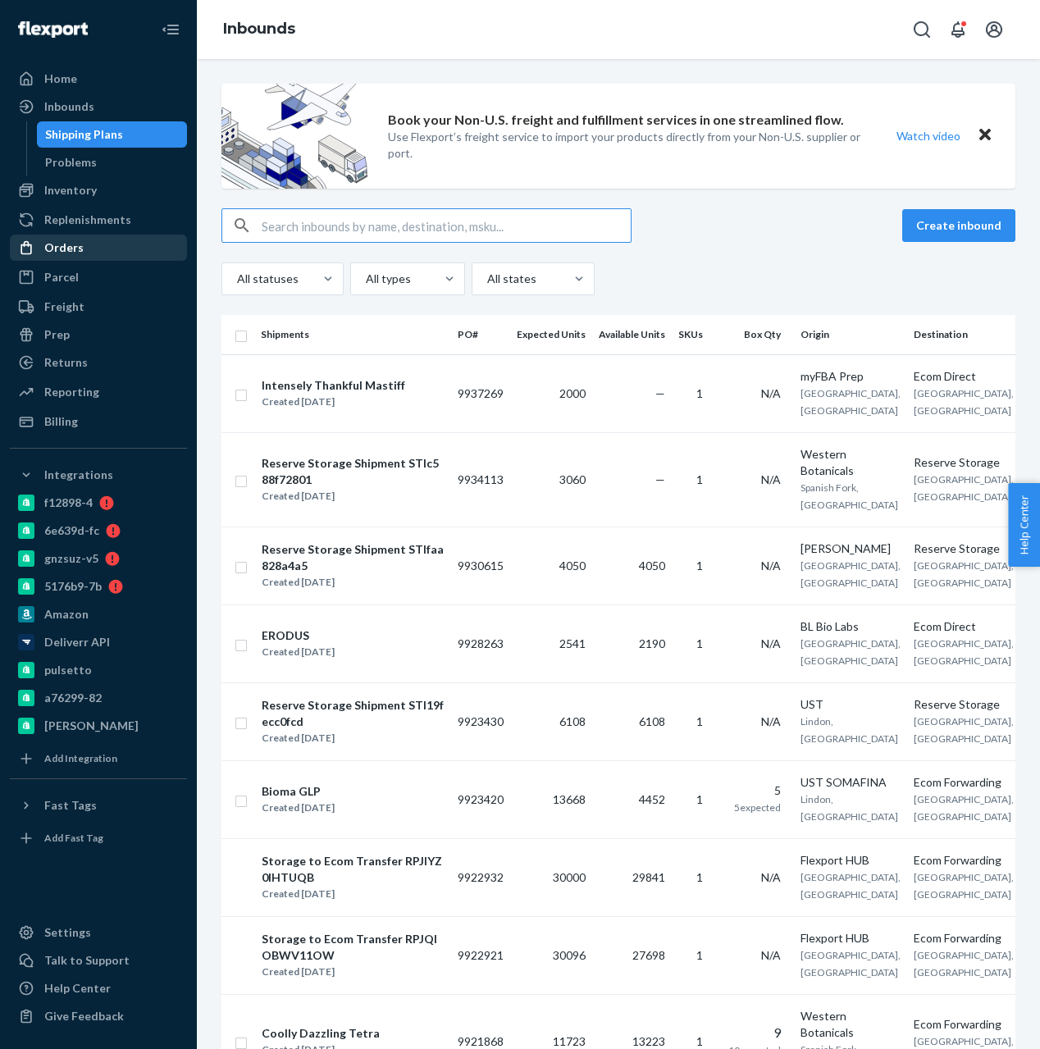
click at [104, 257] on div "Orders" at bounding box center [98, 247] width 174 height 23
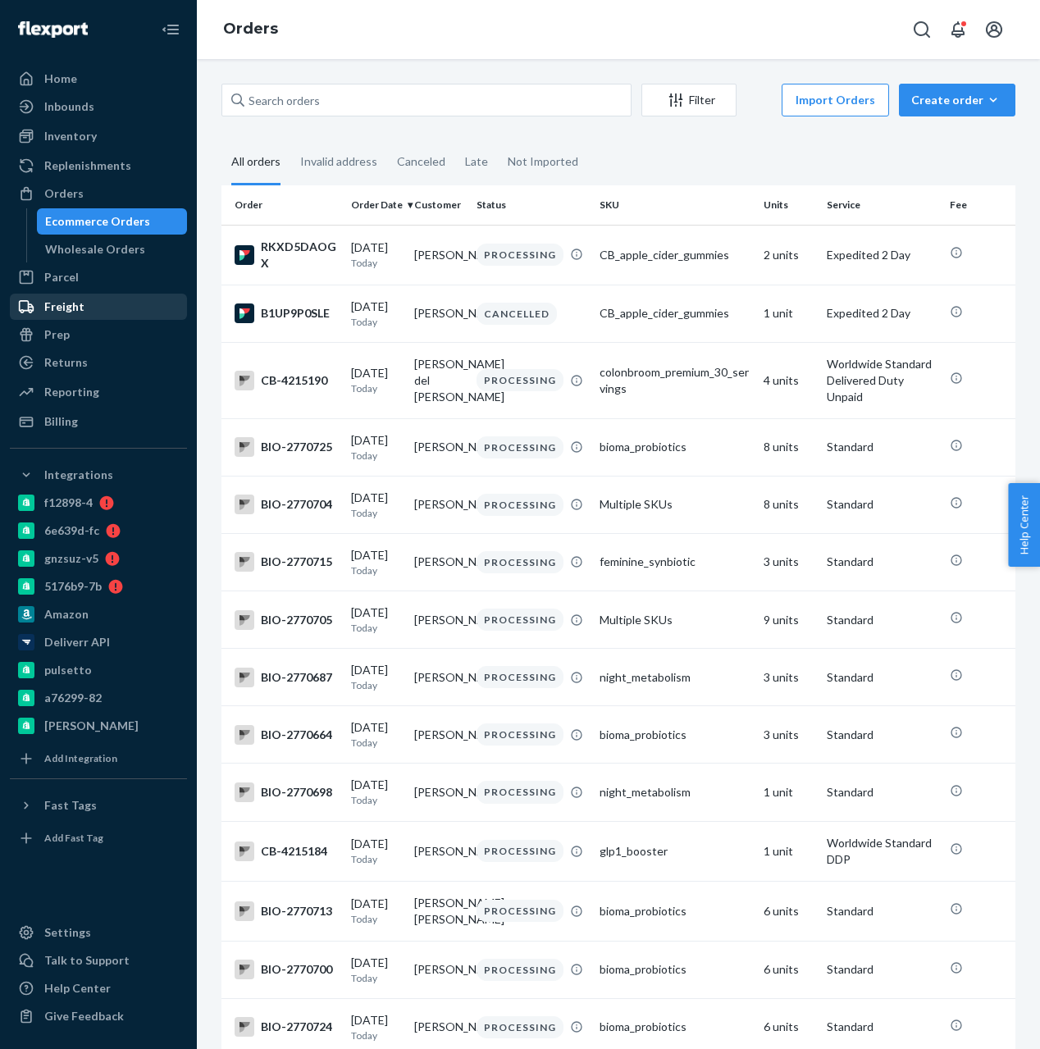
click at [102, 314] on div "Freight" at bounding box center [98, 306] width 174 height 23
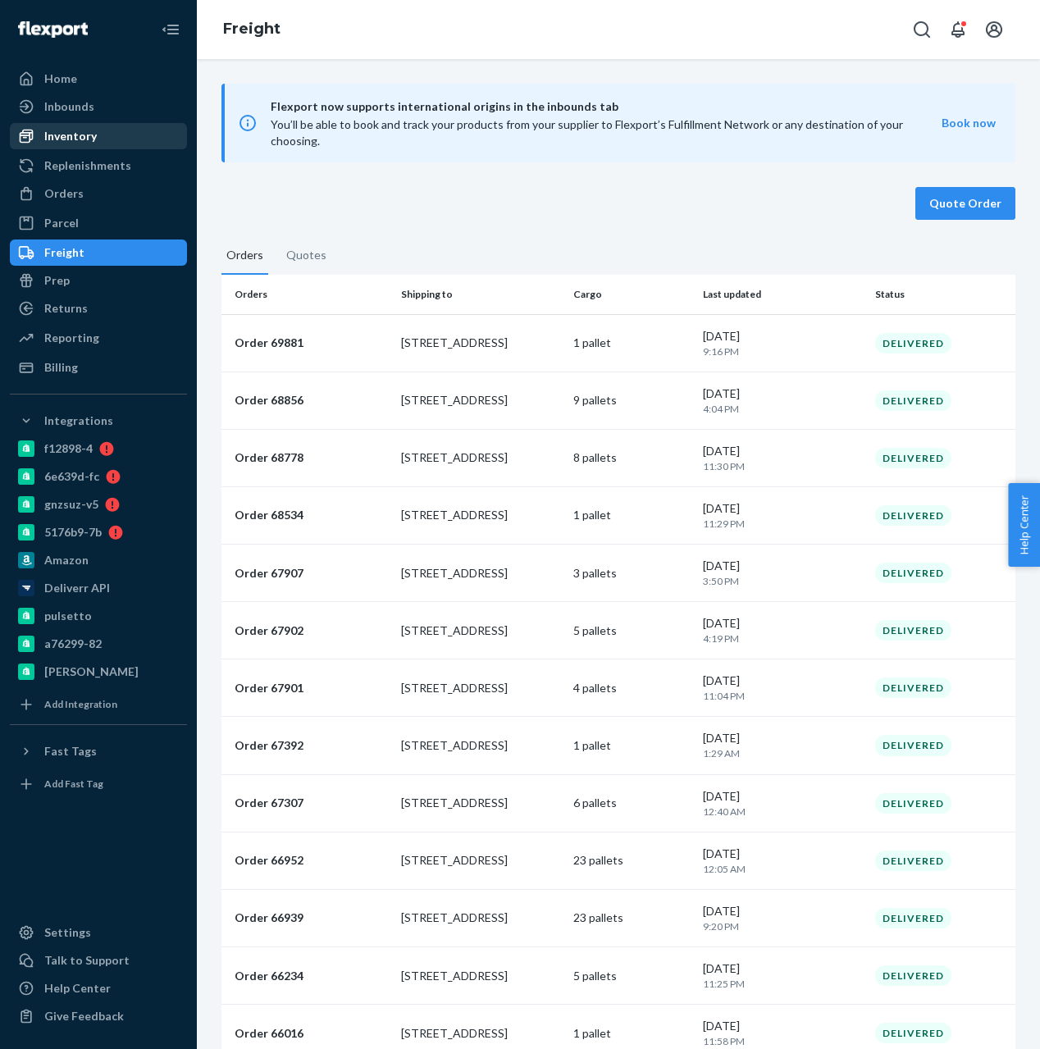
click at [86, 123] on link "Inventory" at bounding box center [98, 136] width 177 height 26
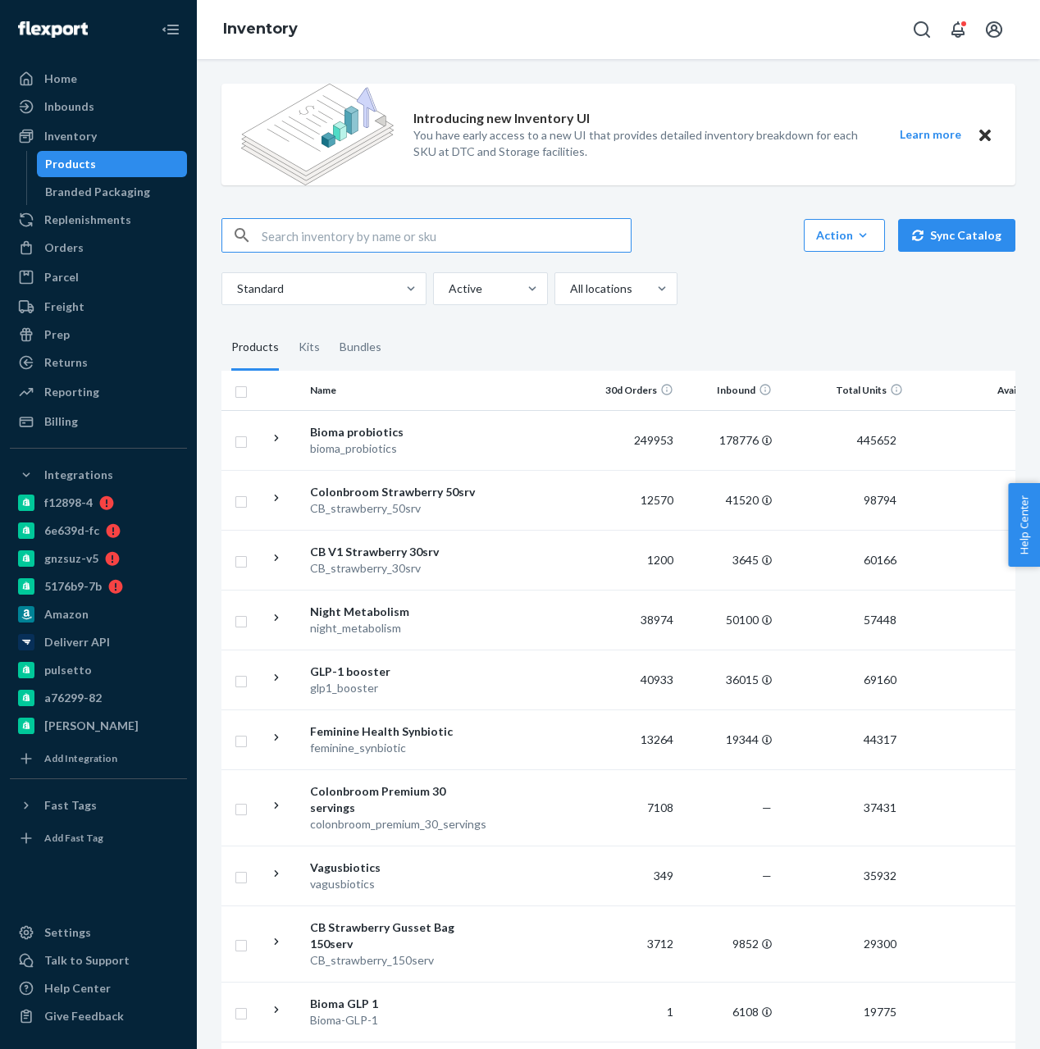
click at [296, 219] on input "text" at bounding box center [446, 235] width 369 height 33
type input "glp"
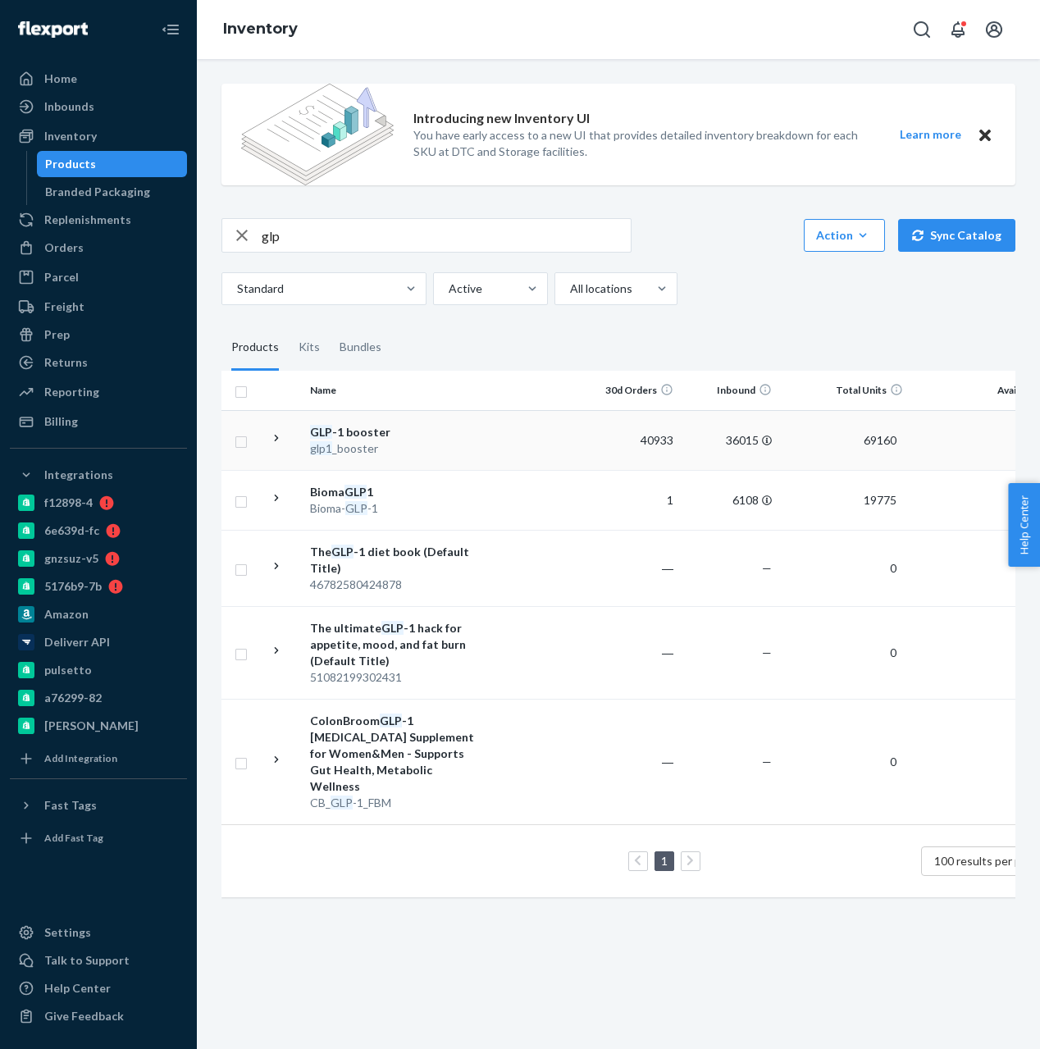
click at [407, 445] on div "glp1 _booster" at bounding box center [395, 448] width 171 height 16
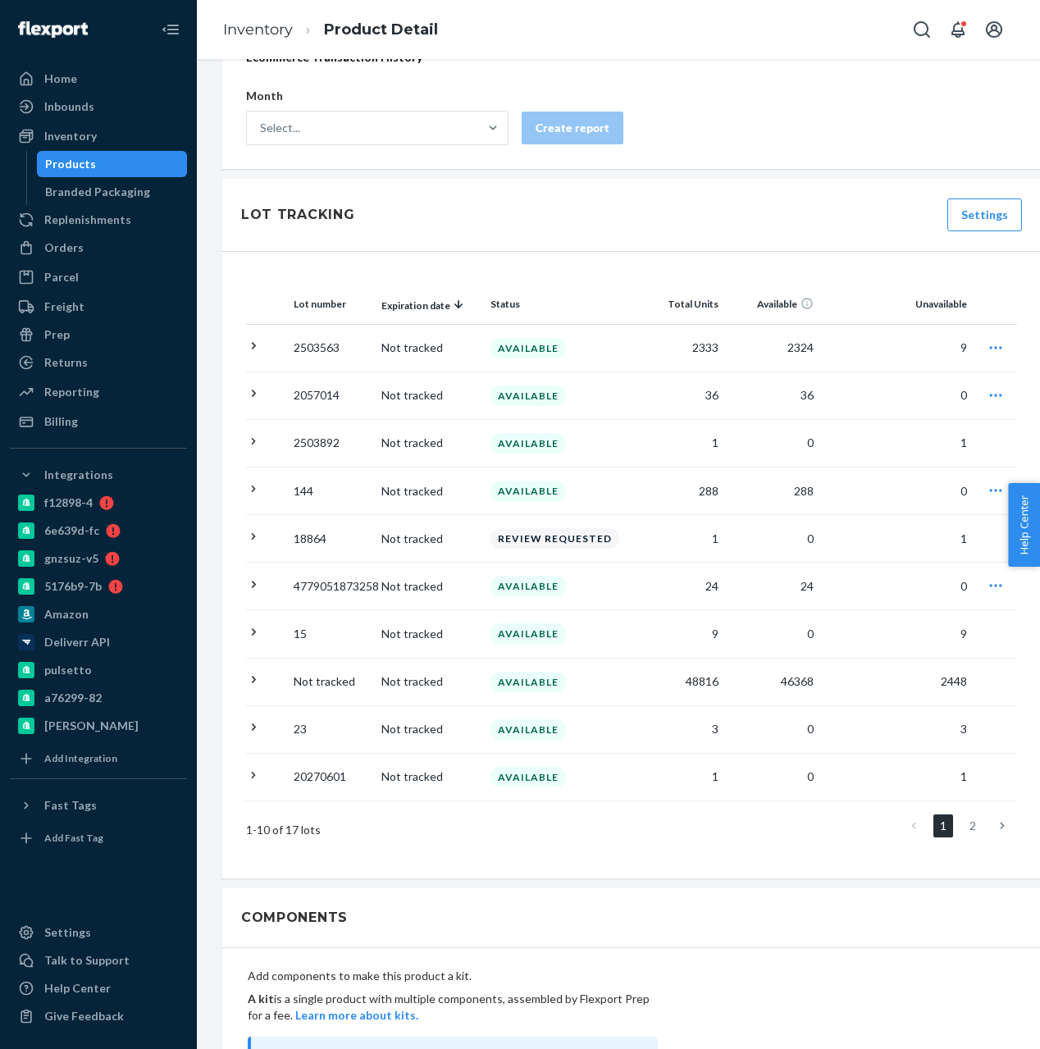
scroll to position [1670, 0]
click at [977, 817] on link "2" at bounding box center [973, 824] width 20 height 23
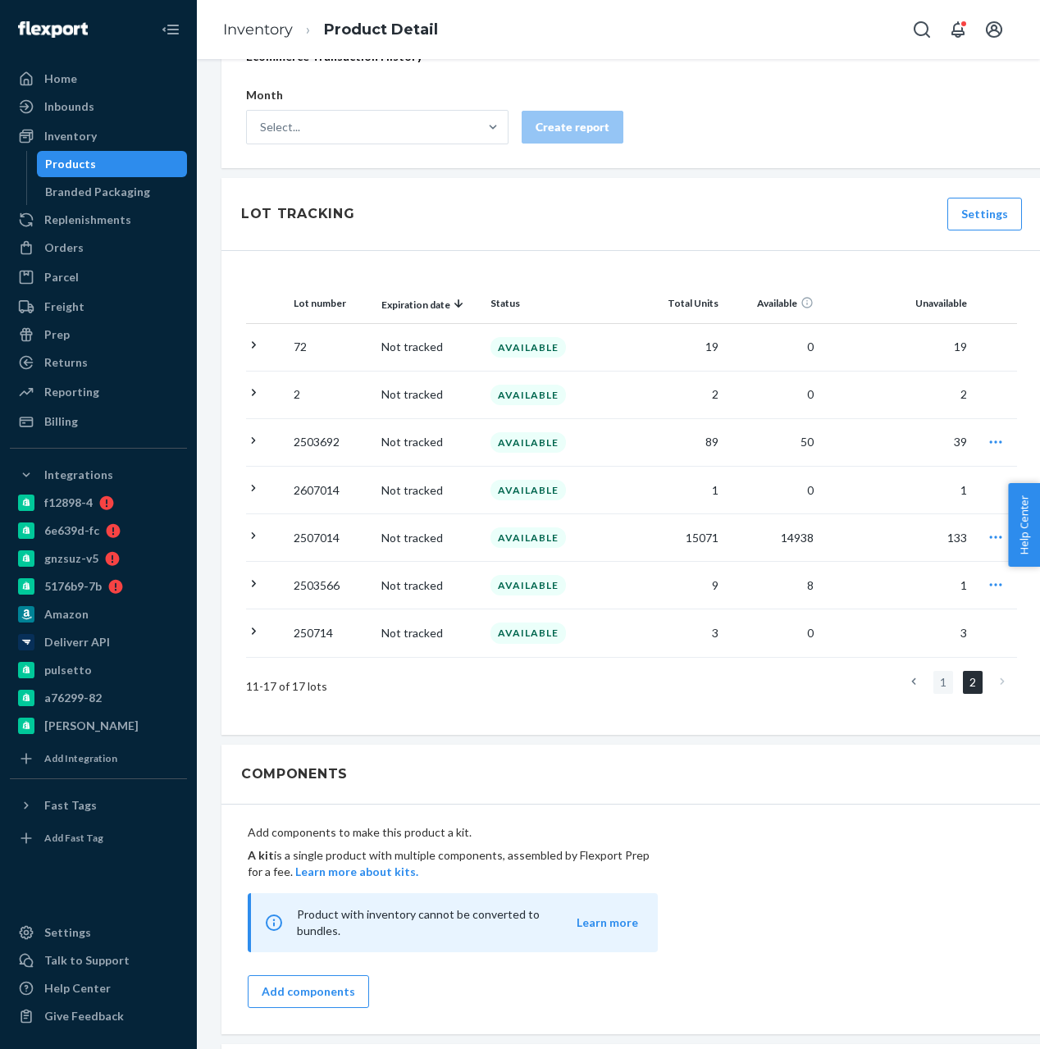
click at [947, 685] on link "1" at bounding box center [943, 682] width 20 height 23
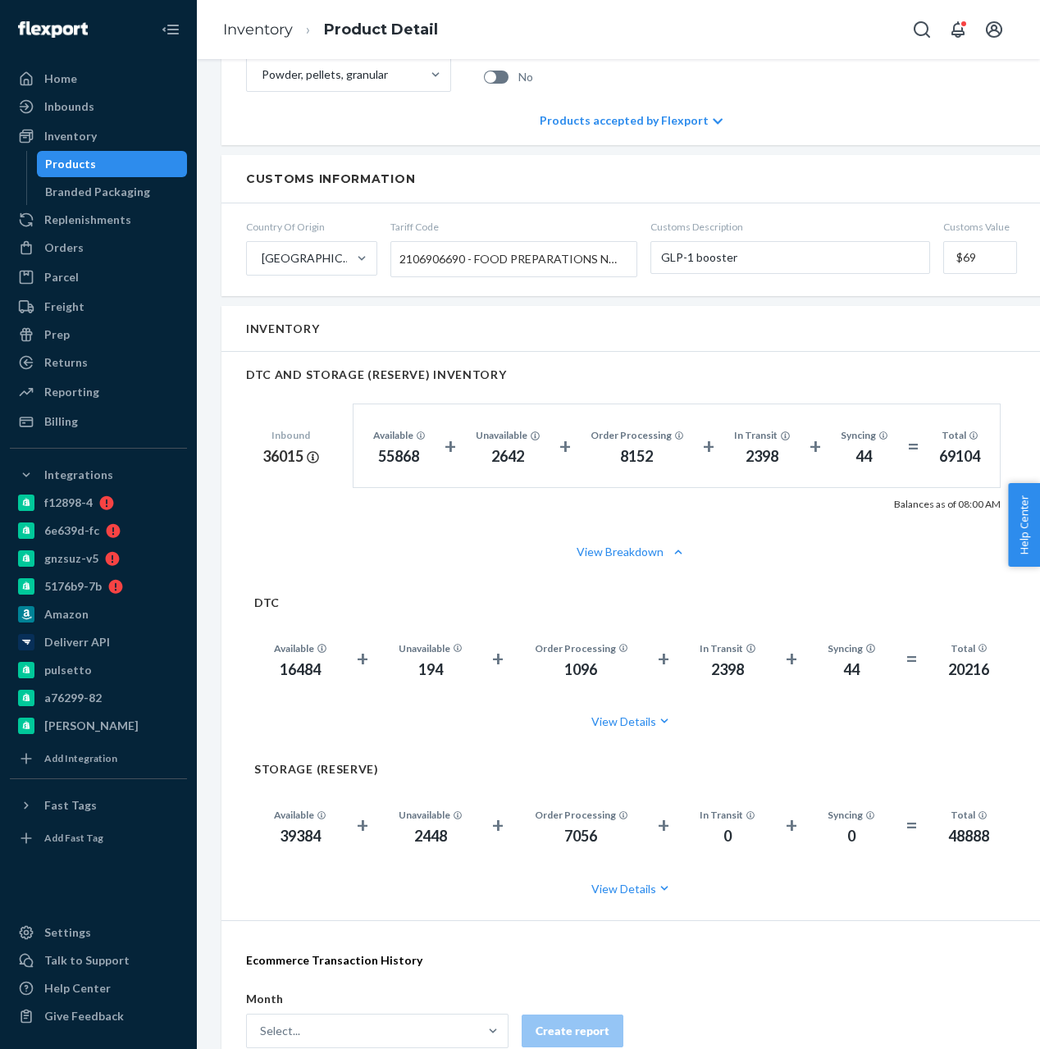
scroll to position [769, 0]
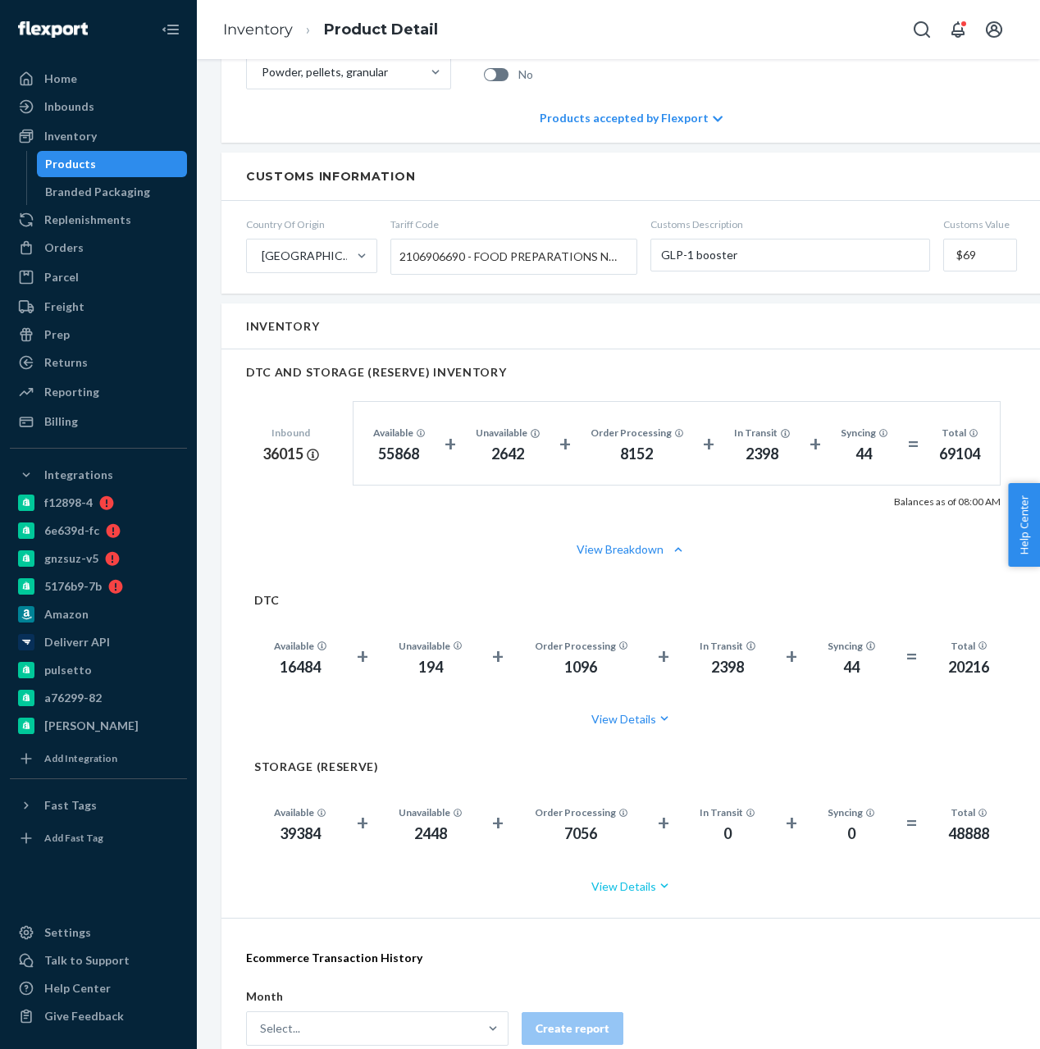
click at [613, 894] on button "View Details" at bounding box center [631, 885] width 754 height 43
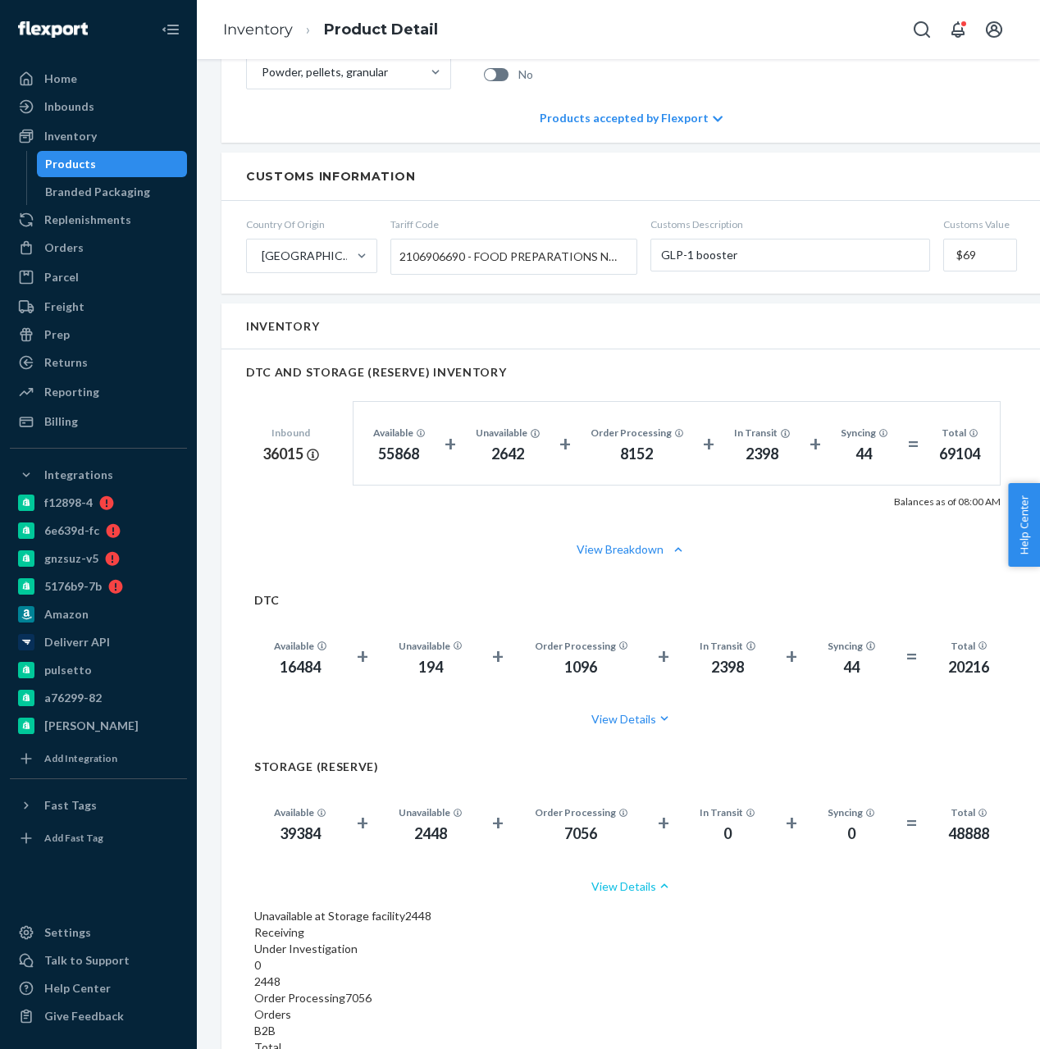
scroll to position [844, 0]
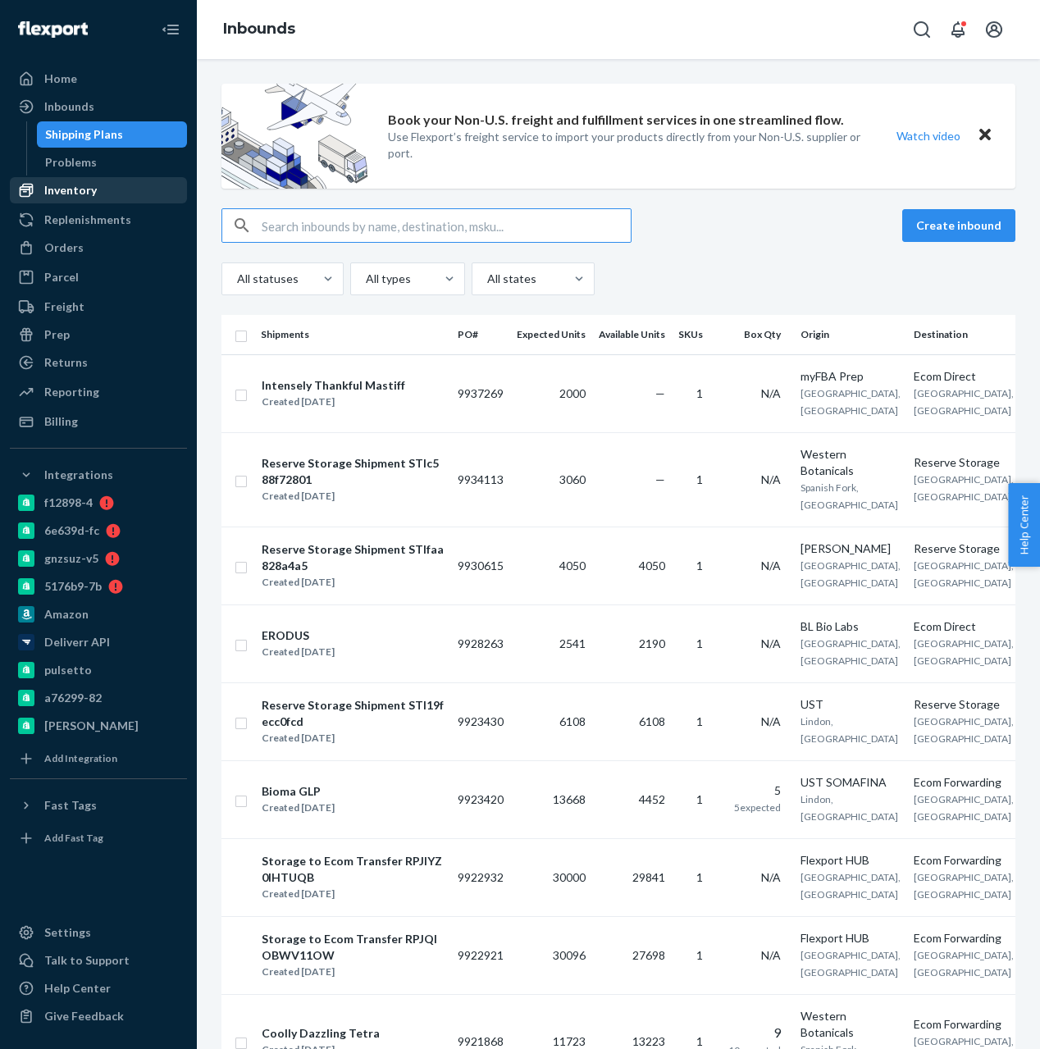
click at [89, 188] on div "Inventory" at bounding box center [70, 190] width 52 height 16
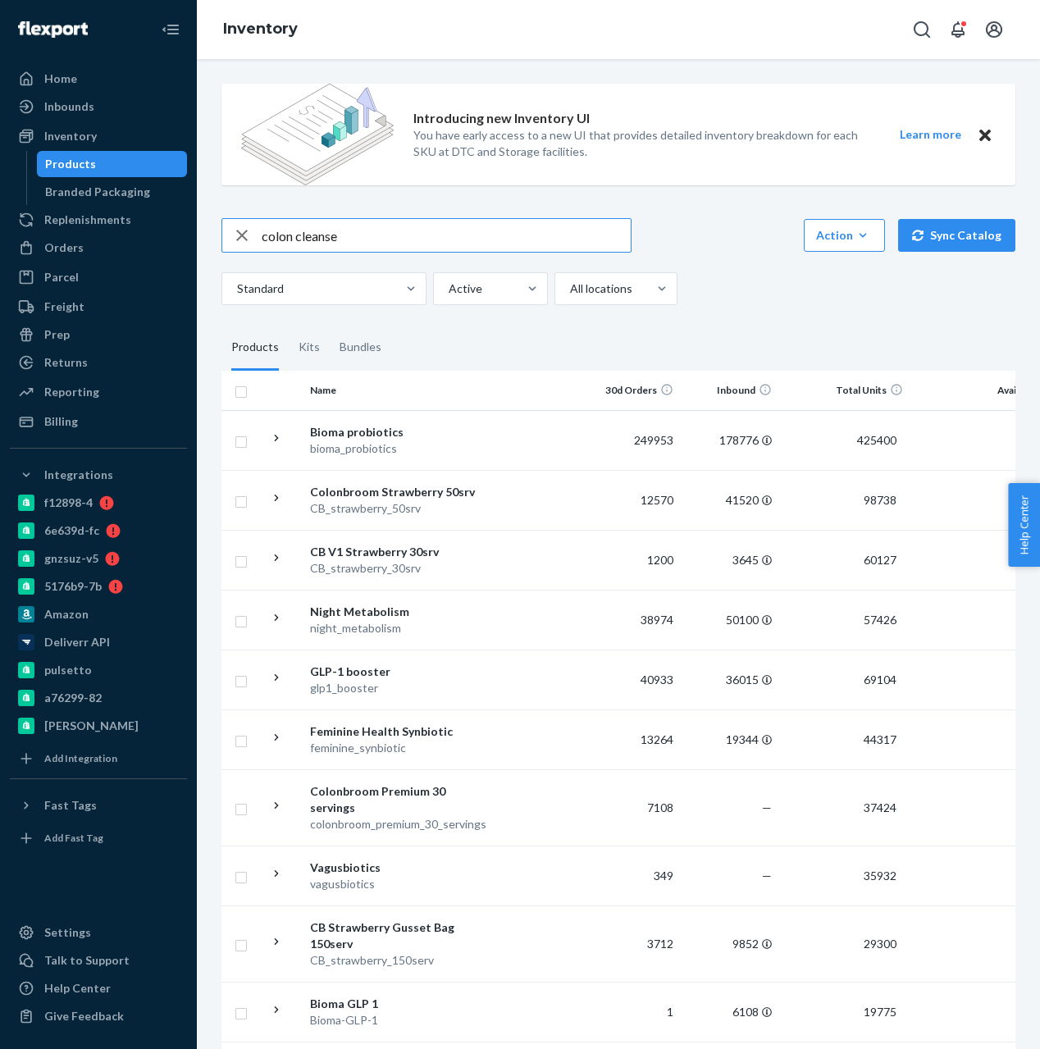
type input "colon cleanse"
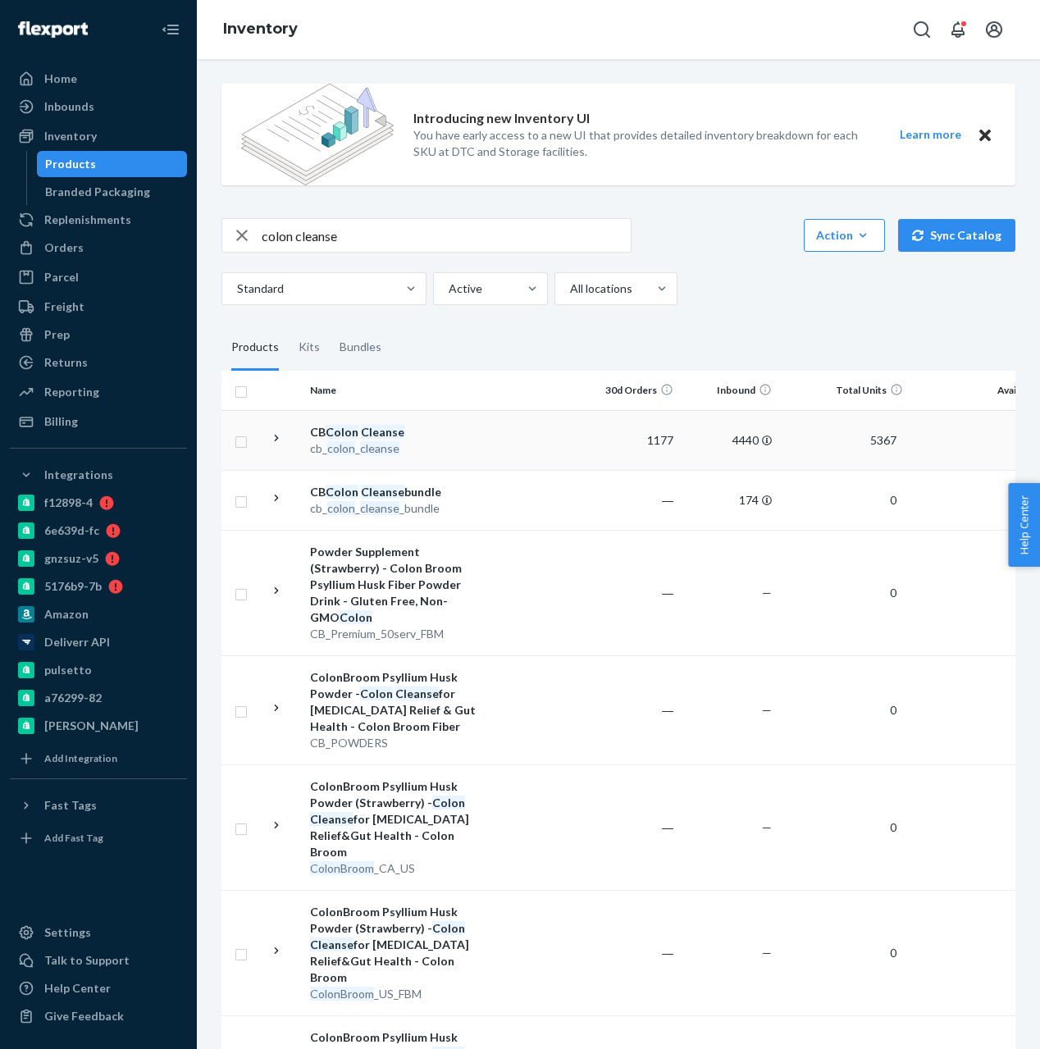
click at [504, 440] on td at bounding box center [534, 440] width 93 height 60
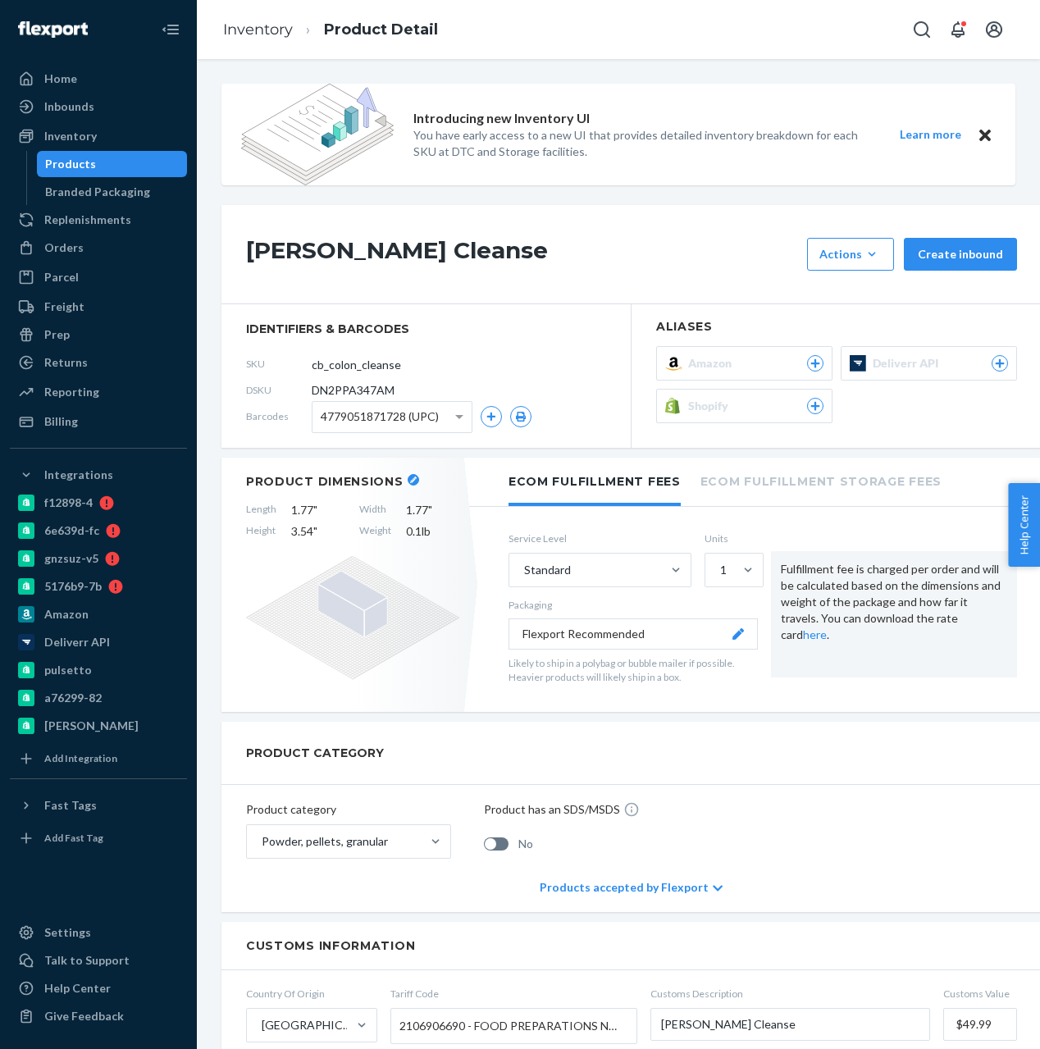
click at [371, 388] on span "DN2PPA347AM" at bounding box center [353, 390] width 83 height 16
copy span "DN2PPA347AM"
click at [79, 153] on div "Products" at bounding box center [113, 163] width 148 height 23
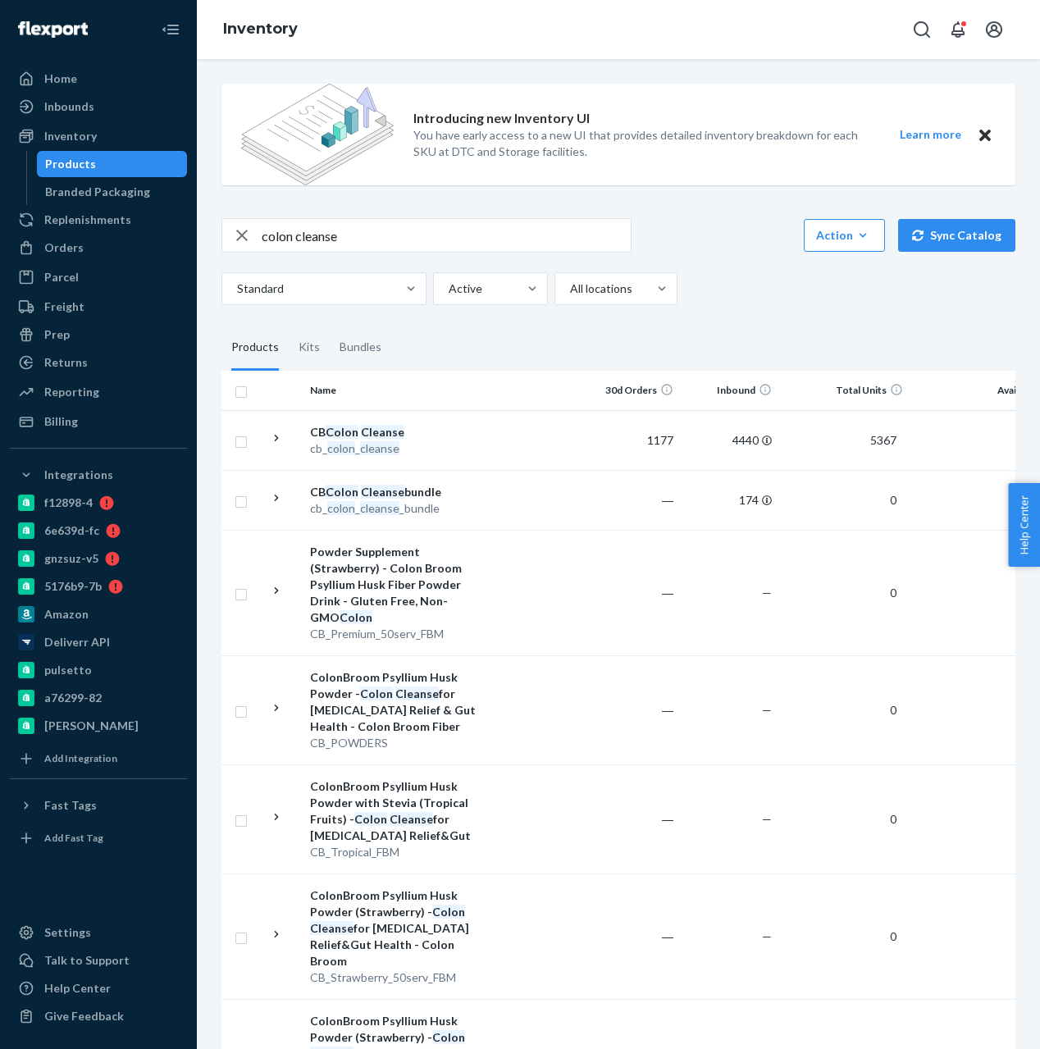
click at [124, 171] on div "Products" at bounding box center [113, 163] width 148 height 23
click at [121, 198] on div "Branded Packaging" at bounding box center [97, 192] width 105 height 16
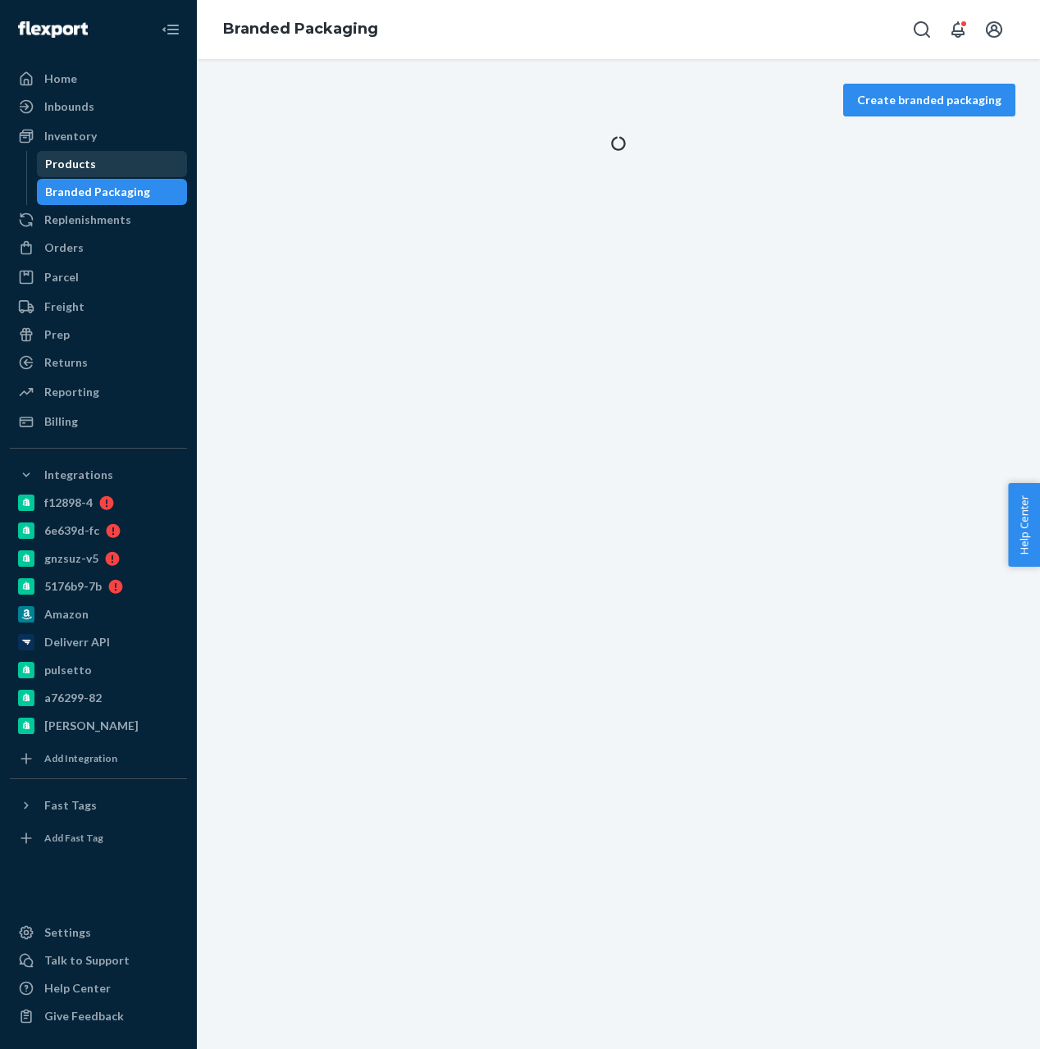
click at [116, 160] on div "Products" at bounding box center [113, 163] width 148 height 23
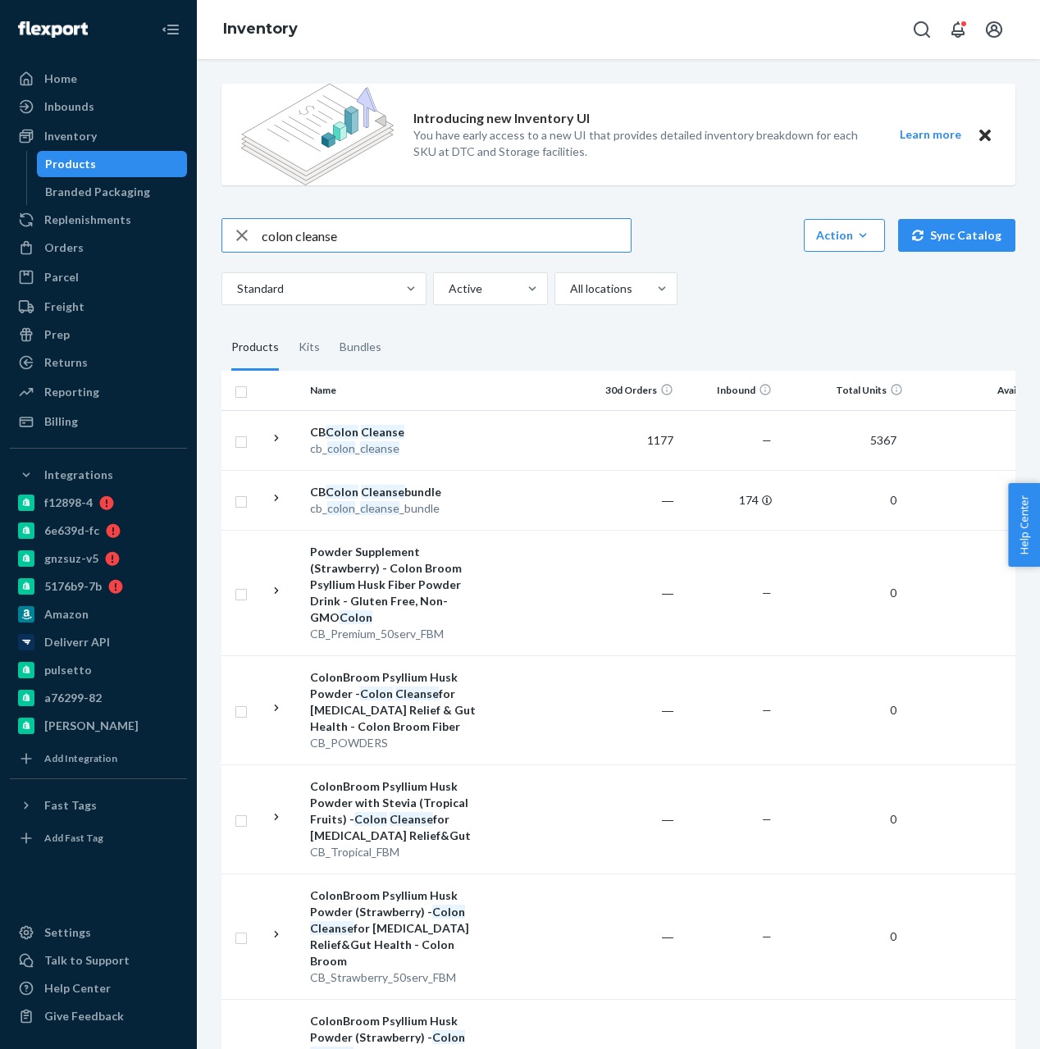
click at [329, 244] on input "colon cleanse" at bounding box center [446, 235] width 369 height 33
type input "DN2PPA347AM"
click at [274, 439] on icon at bounding box center [277, 438] width 16 height 16
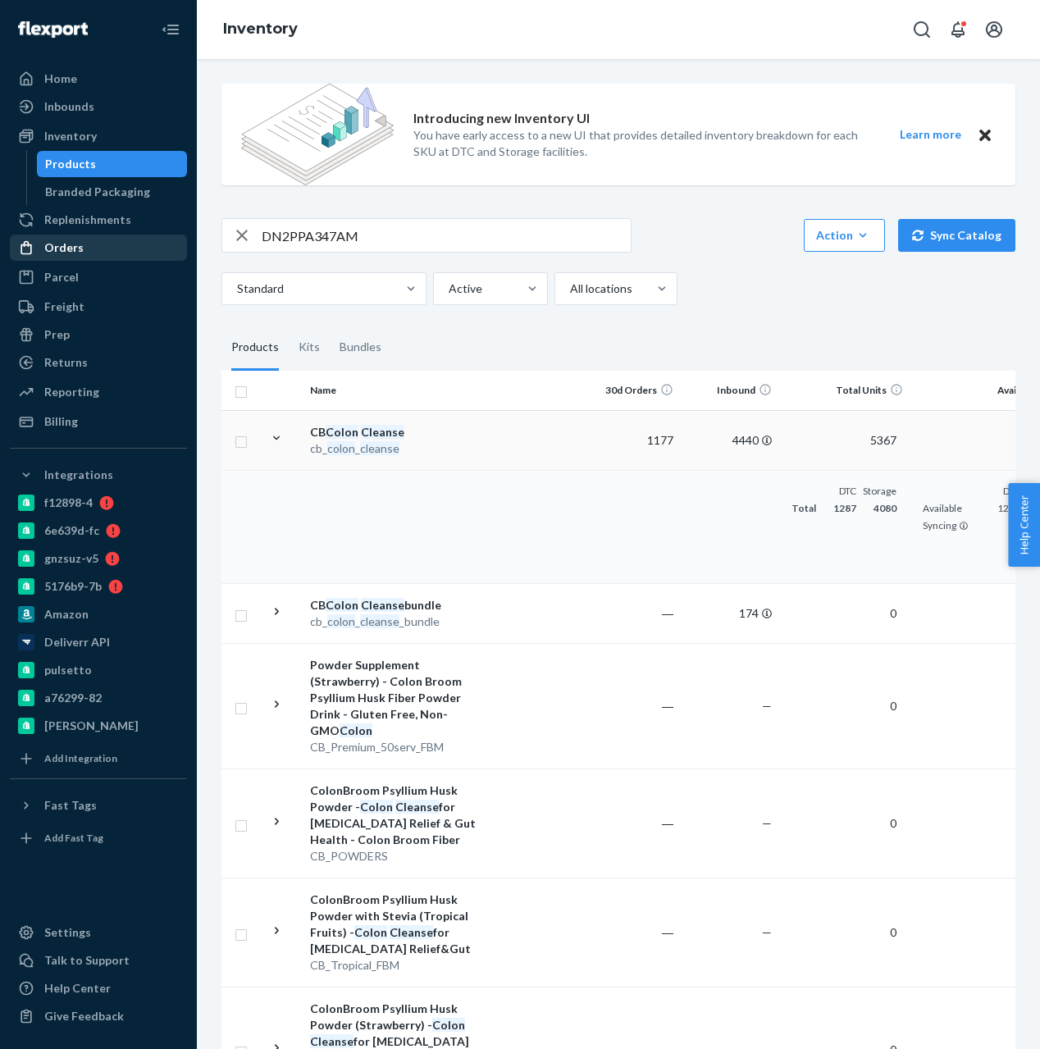
click at [69, 248] on div "Orders" at bounding box center [63, 247] width 39 height 16
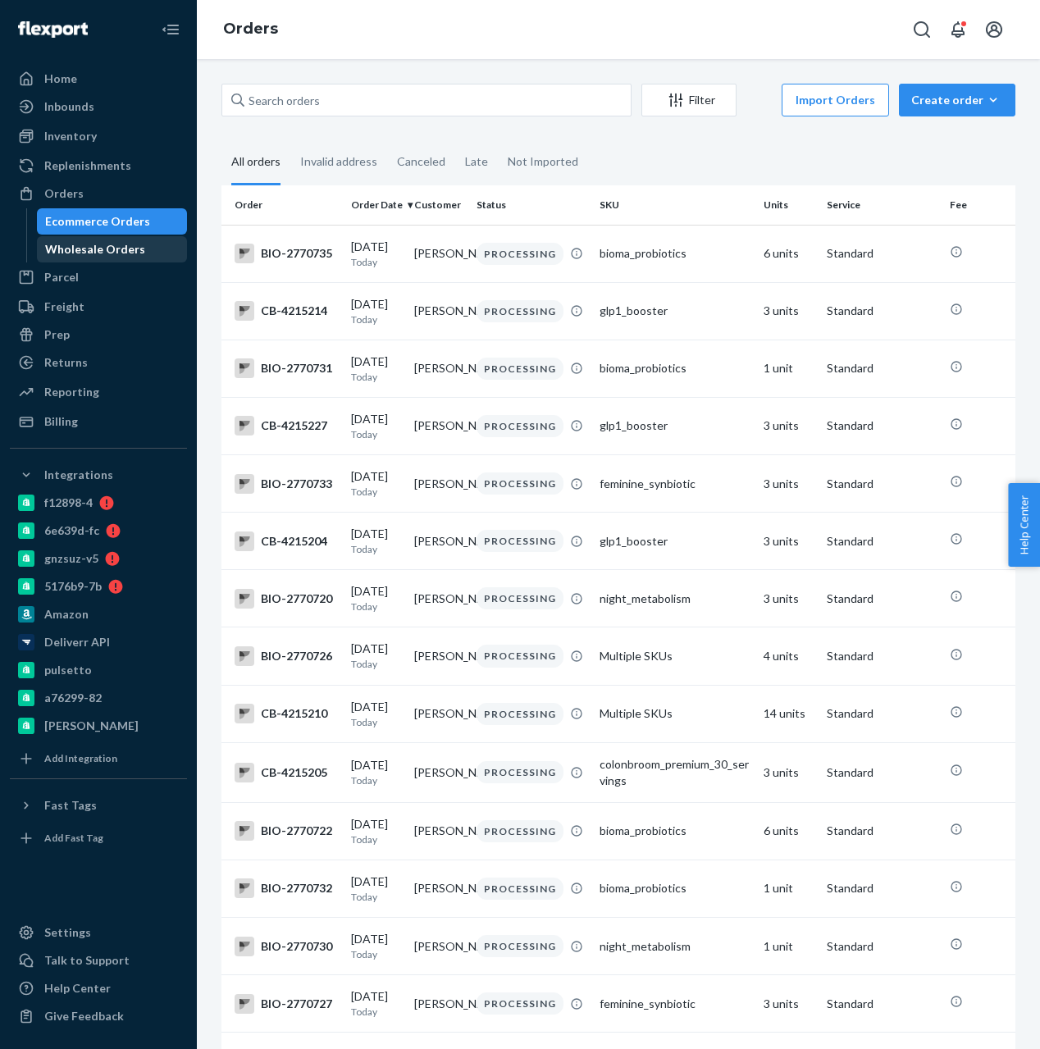
click at [65, 251] on div "Wholesale Orders" at bounding box center [95, 249] width 100 height 16
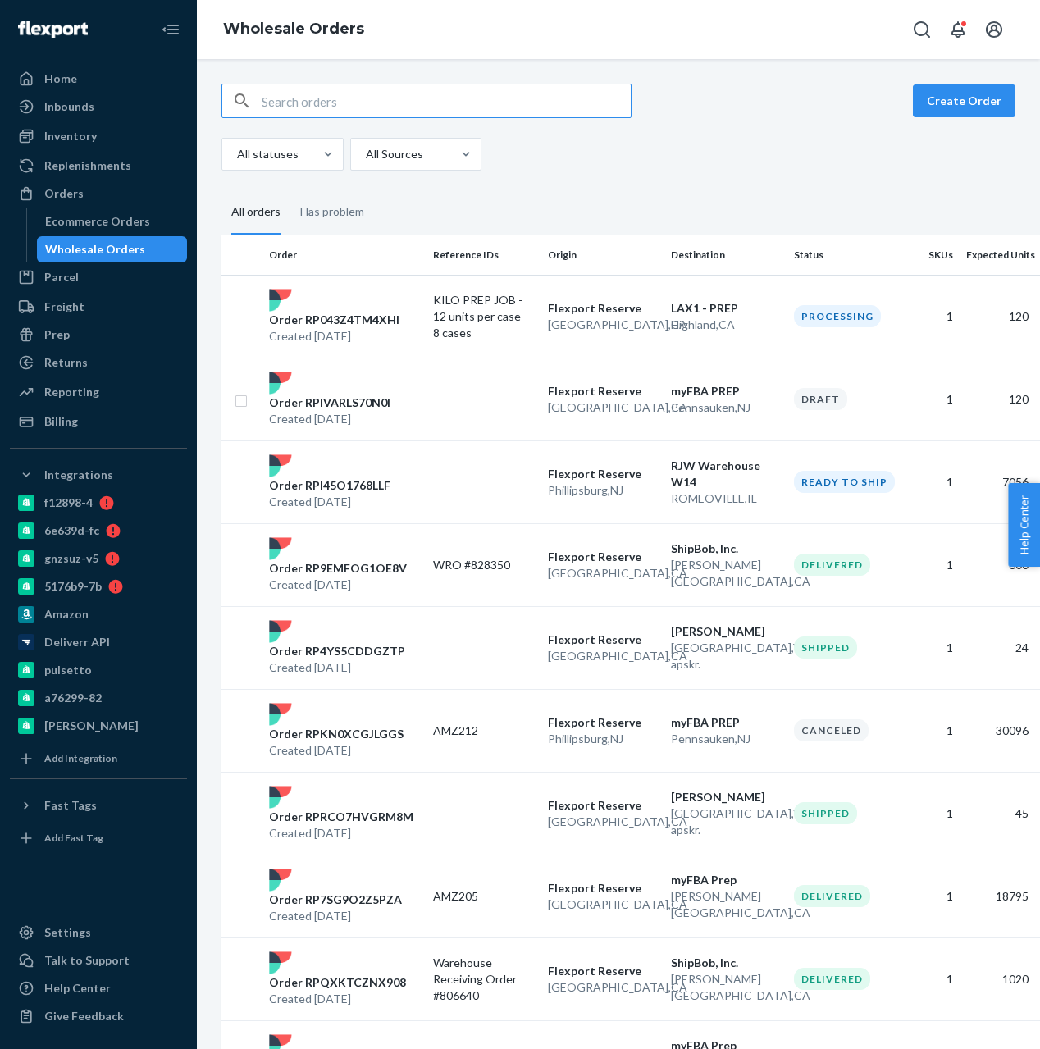
click at [308, 104] on input "text" at bounding box center [446, 100] width 369 height 33
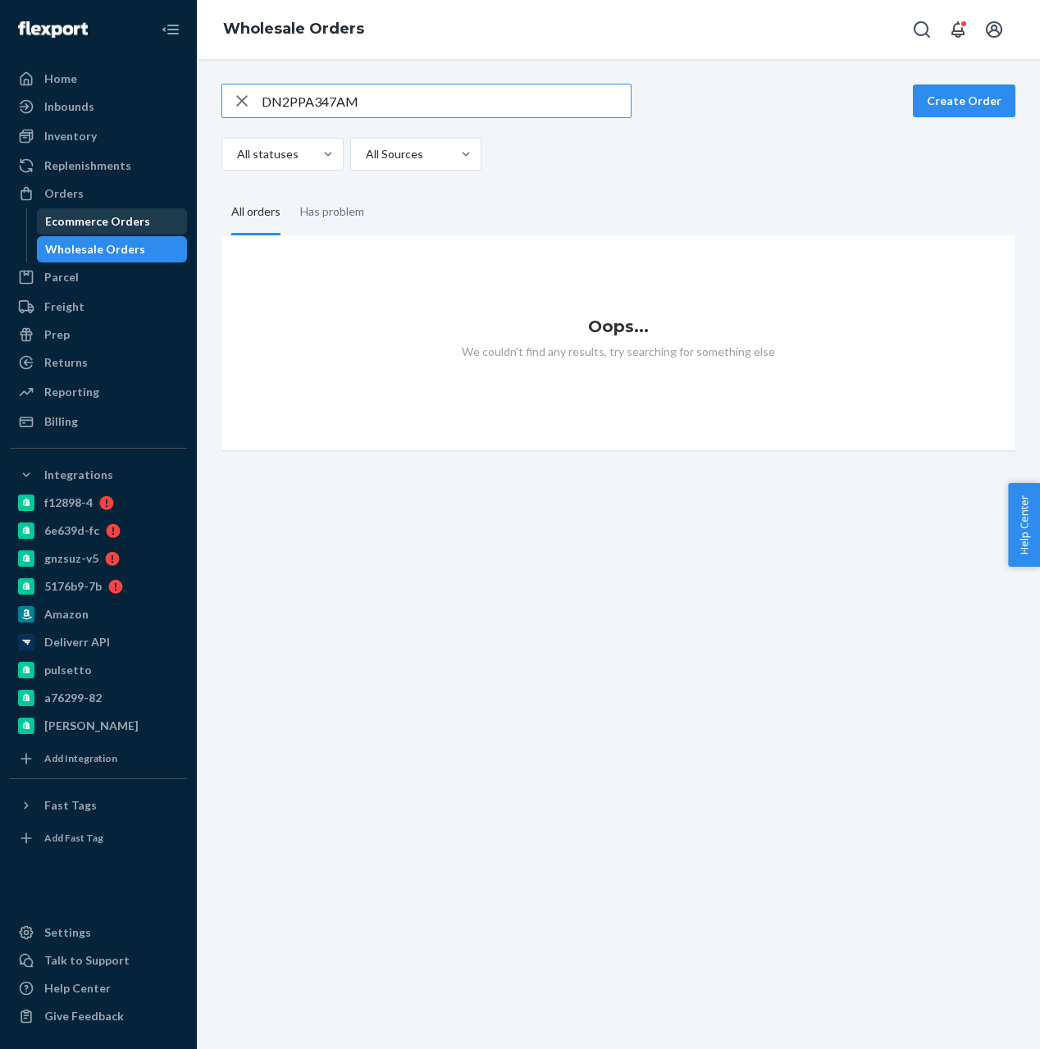
type input "DN2PPA347AM"
click at [115, 225] on div "Ecommerce Orders" at bounding box center [97, 221] width 105 height 16
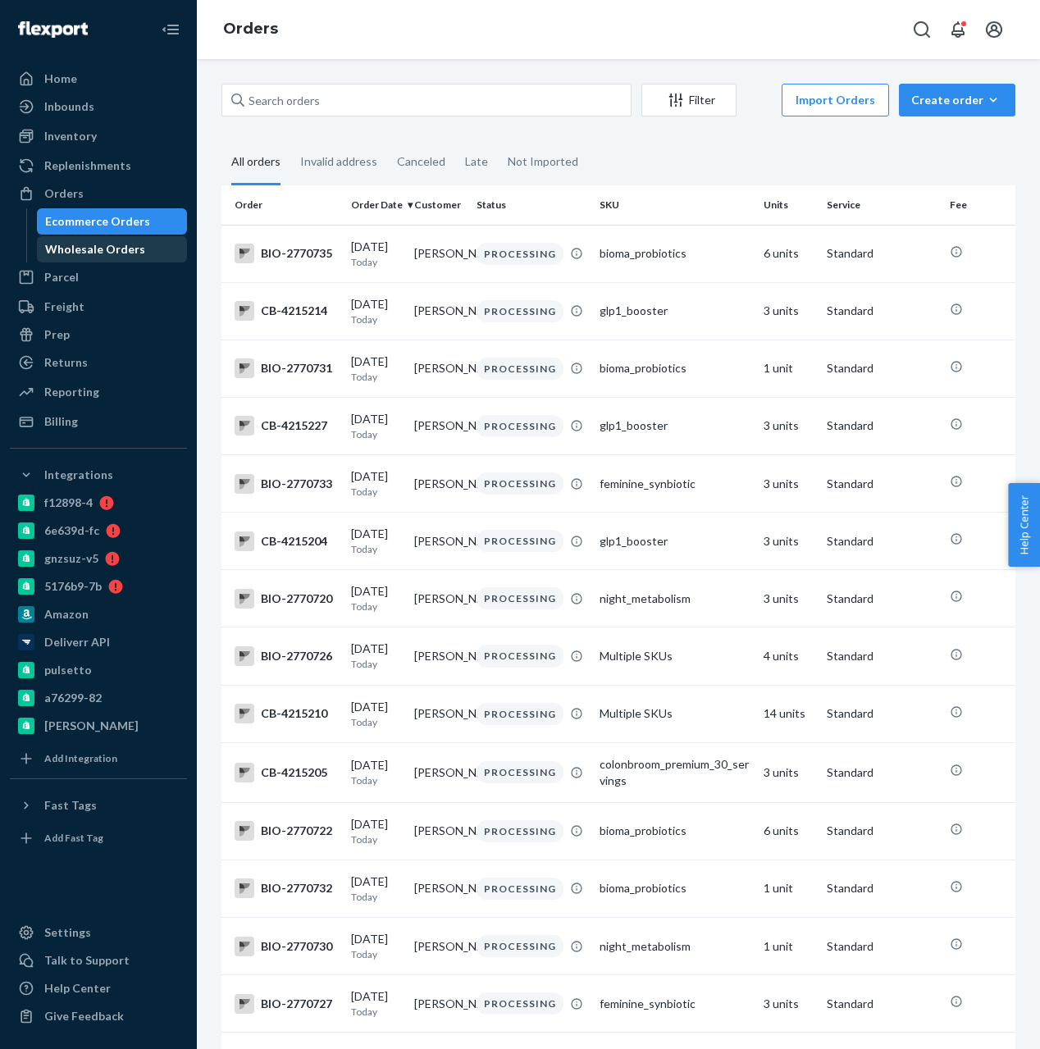
click at [107, 236] on link "Wholesale Orders" at bounding box center [112, 249] width 151 height 26
